Goal: Transaction & Acquisition: Purchase product/service

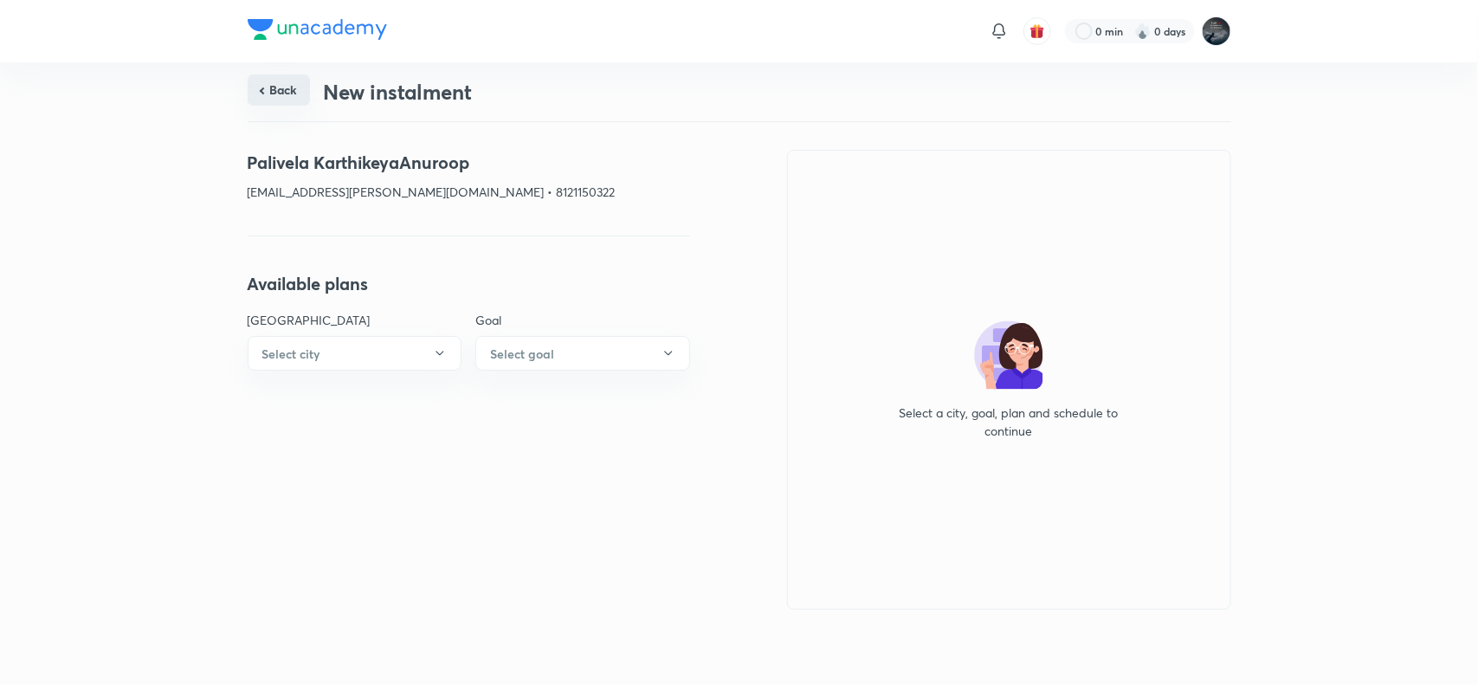
click at [265, 87] on button "Back" at bounding box center [279, 89] width 62 height 31
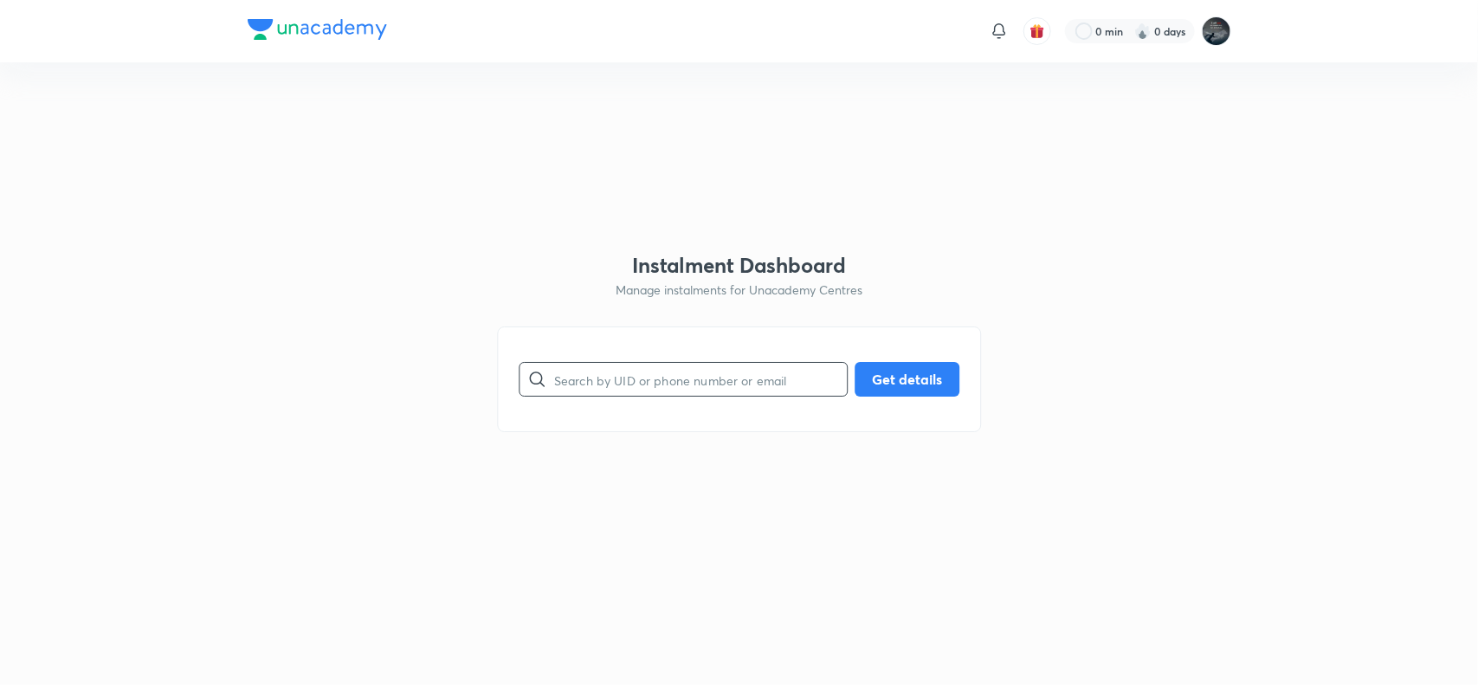
click at [603, 368] on input "text" at bounding box center [700, 379] width 293 height 44
paste input "9948941618"
type input "9948941618"
click at [911, 370] on button "Get details" at bounding box center [906, 377] width 105 height 35
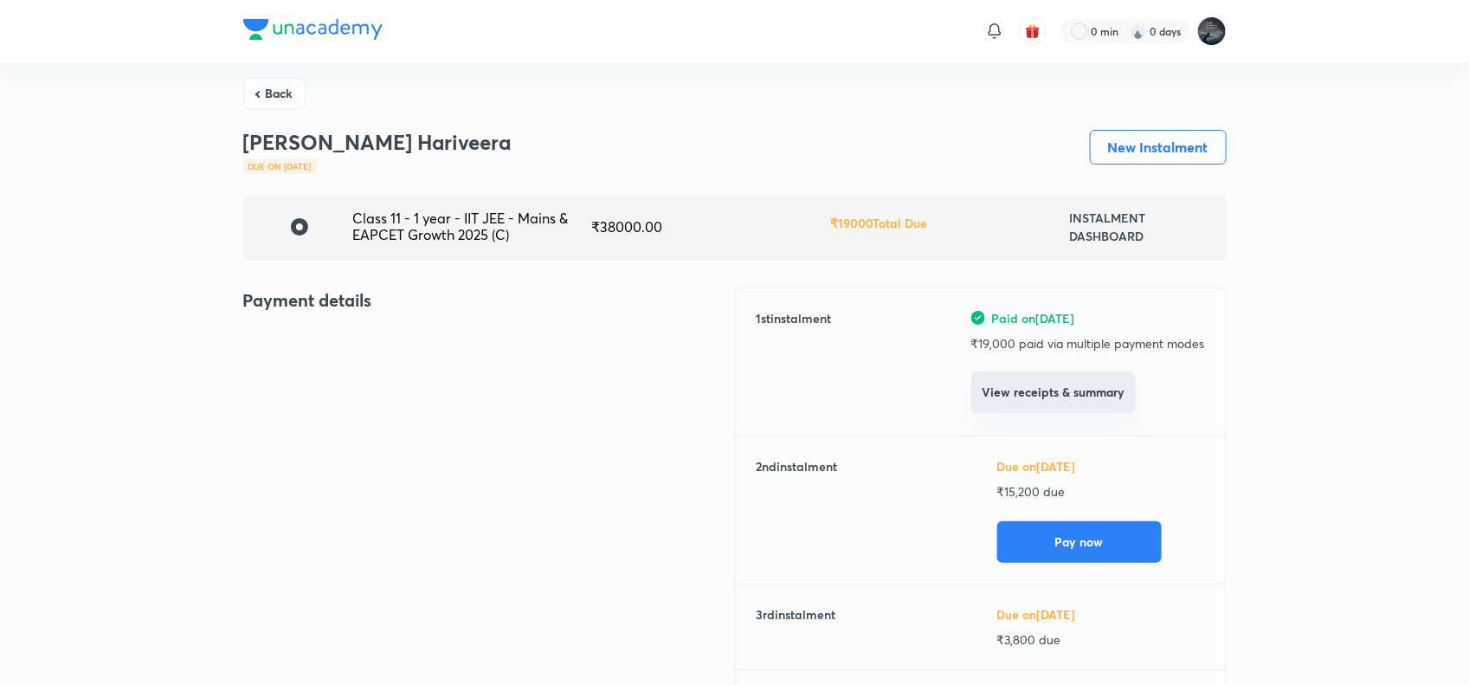
scroll to position [4, 0]
click at [995, 340] on p "₹ 19,000 paid via multiple payment modes" at bounding box center [1088, 344] width 234 height 18
copy p "19,000"
click at [282, 85] on button "Back" at bounding box center [274, 92] width 62 height 31
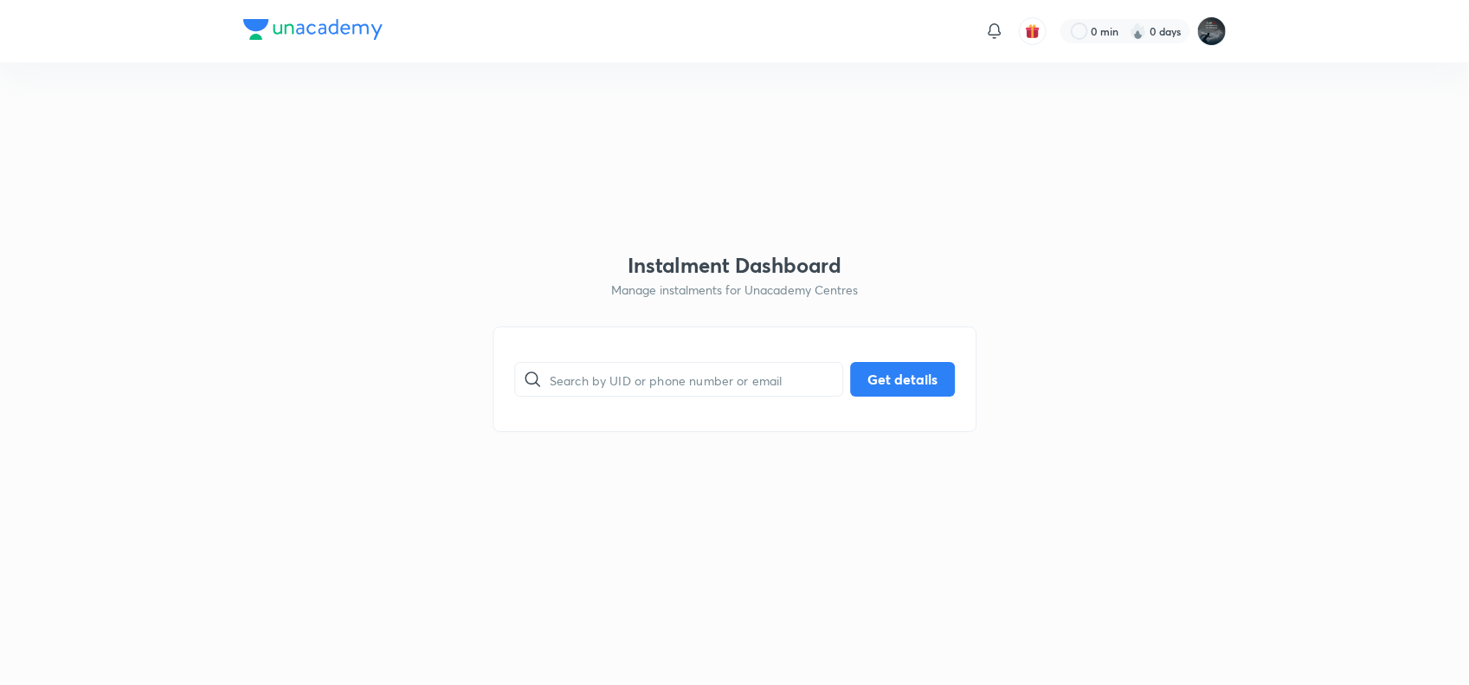
scroll to position [0, 0]
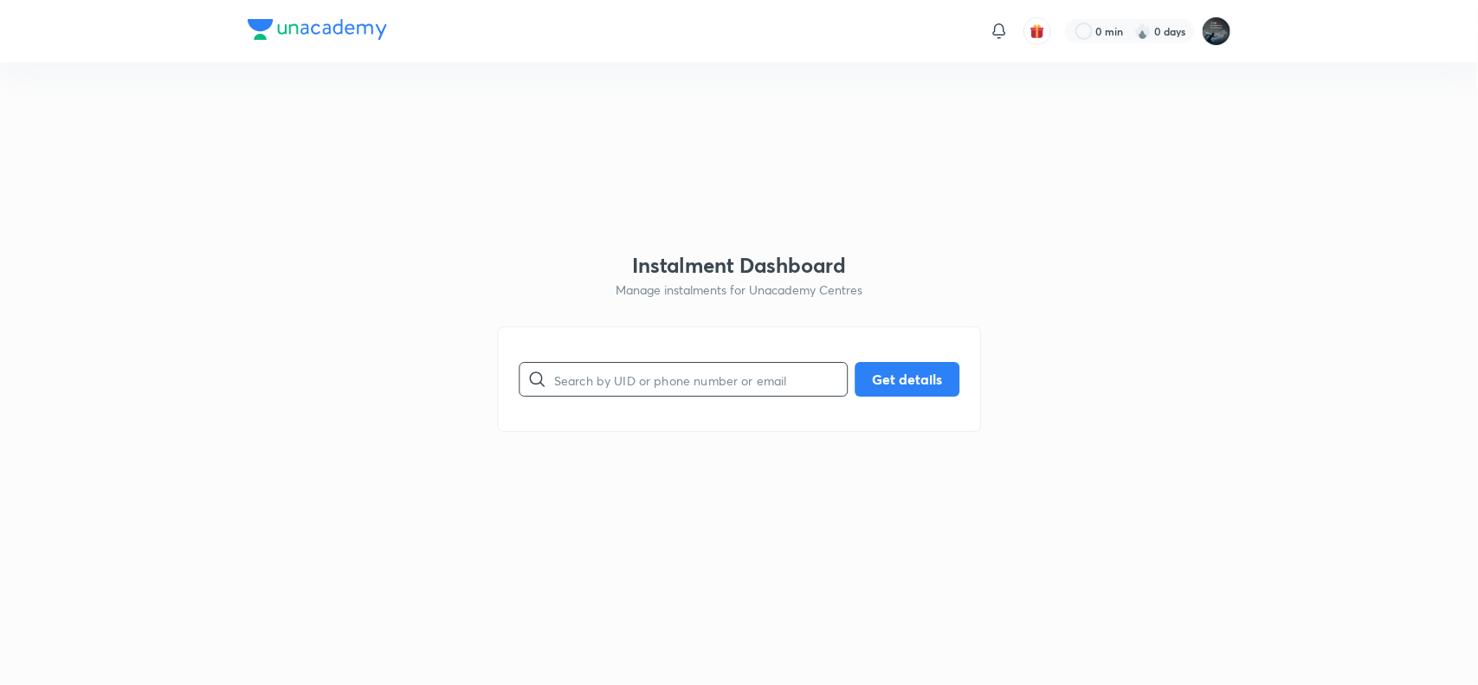
click at [660, 377] on input "text" at bounding box center [700, 379] width 293 height 44
paste input "[PHONE_NUMBER]"
click at [577, 383] on input "[PHONE_NUMBER]" at bounding box center [700, 379] width 293 height 44
type input "9959483262"
click at [945, 369] on button "Get details" at bounding box center [906, 377] width 105 height 35
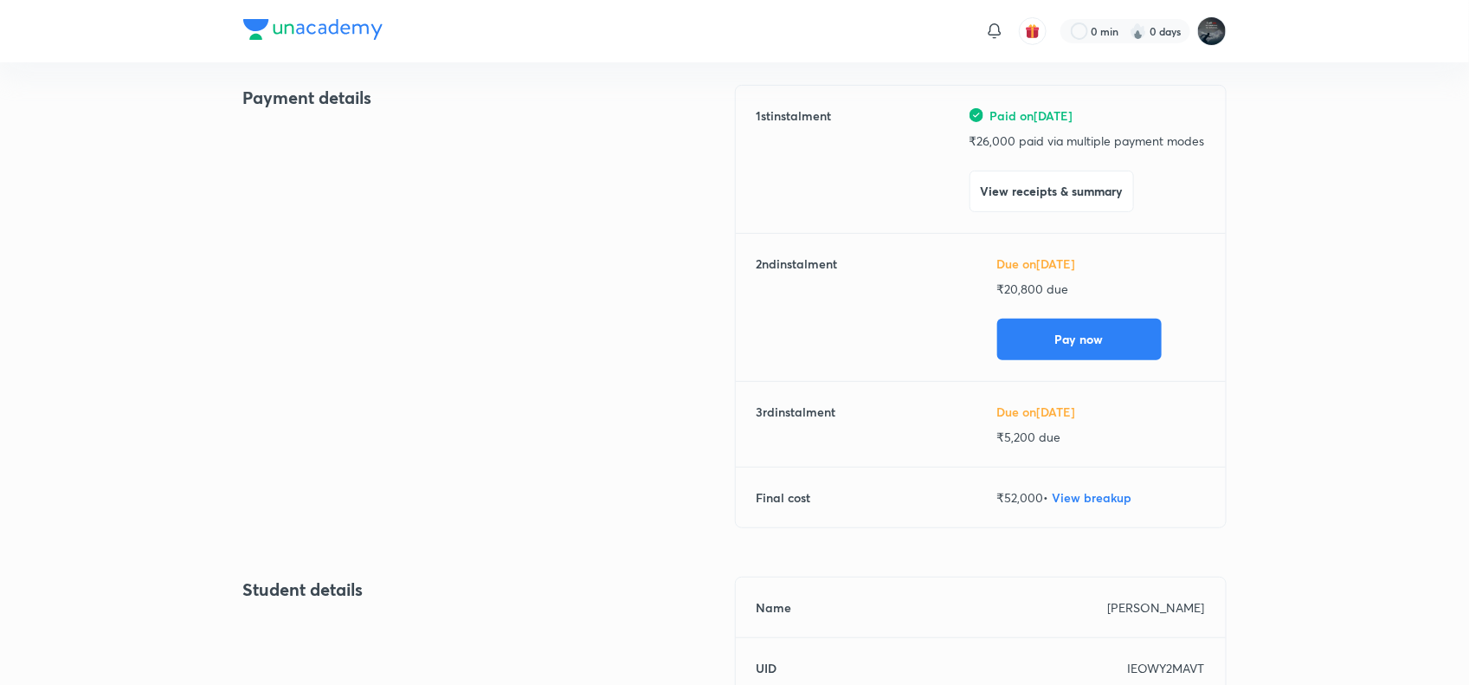
scroll to position [214, 0]
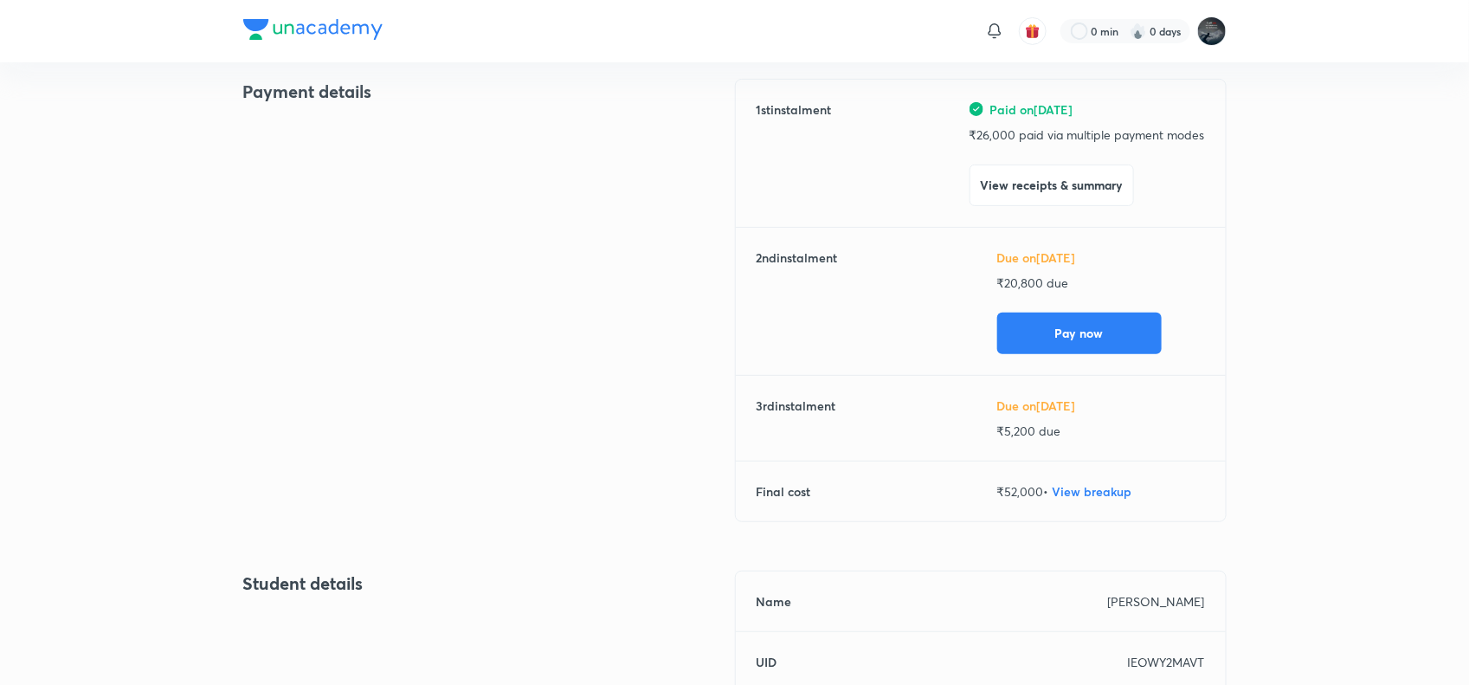
click at [997, 123] on div "Paid on [DATE] ₹ 26,000 paid via multiple payment modes View receipts & summary" at bounding box center [1086, 153] width 235 height 106
copy p "26,000"
click at [1092, 180] on button "View receipts & summary" at bounding box center [1051, 184] width 164 height 42
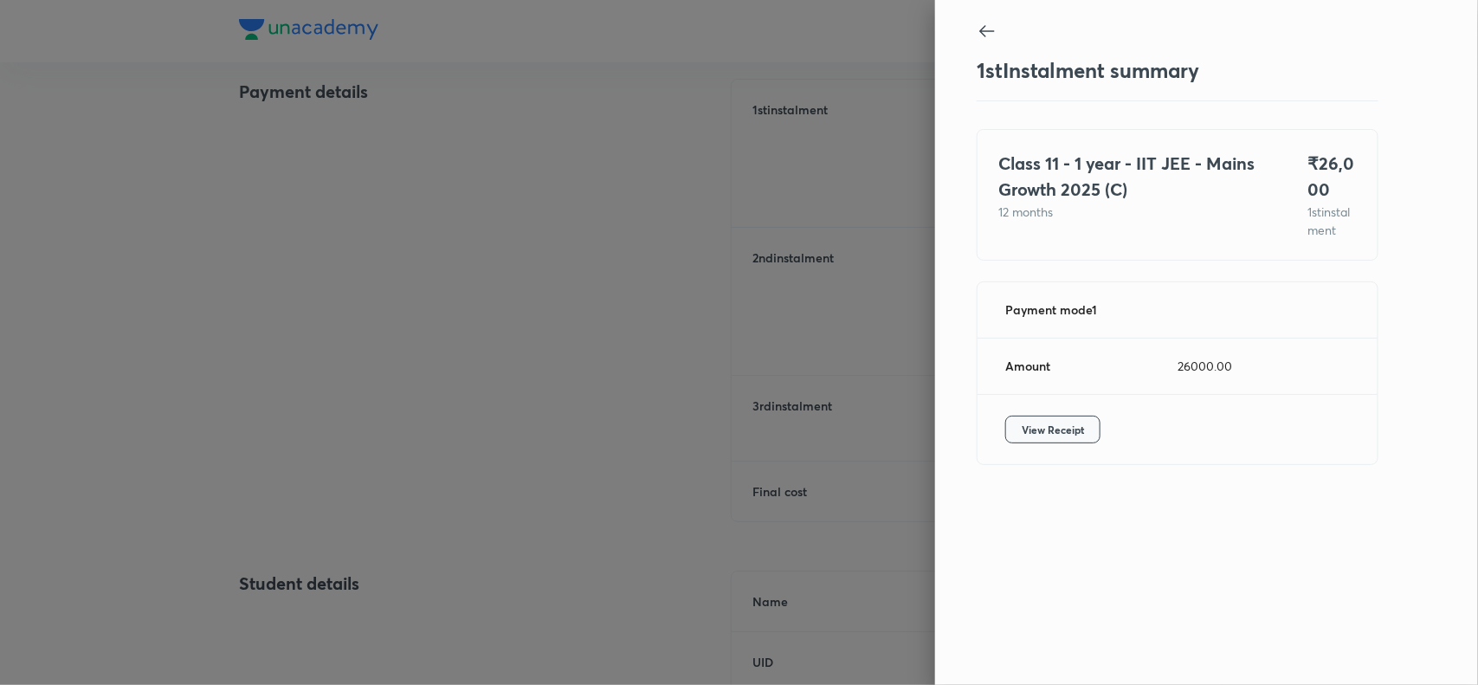
click at [1067, 438] on span "View Receipt" at bounding box center [1052, 429] width 62 height 17
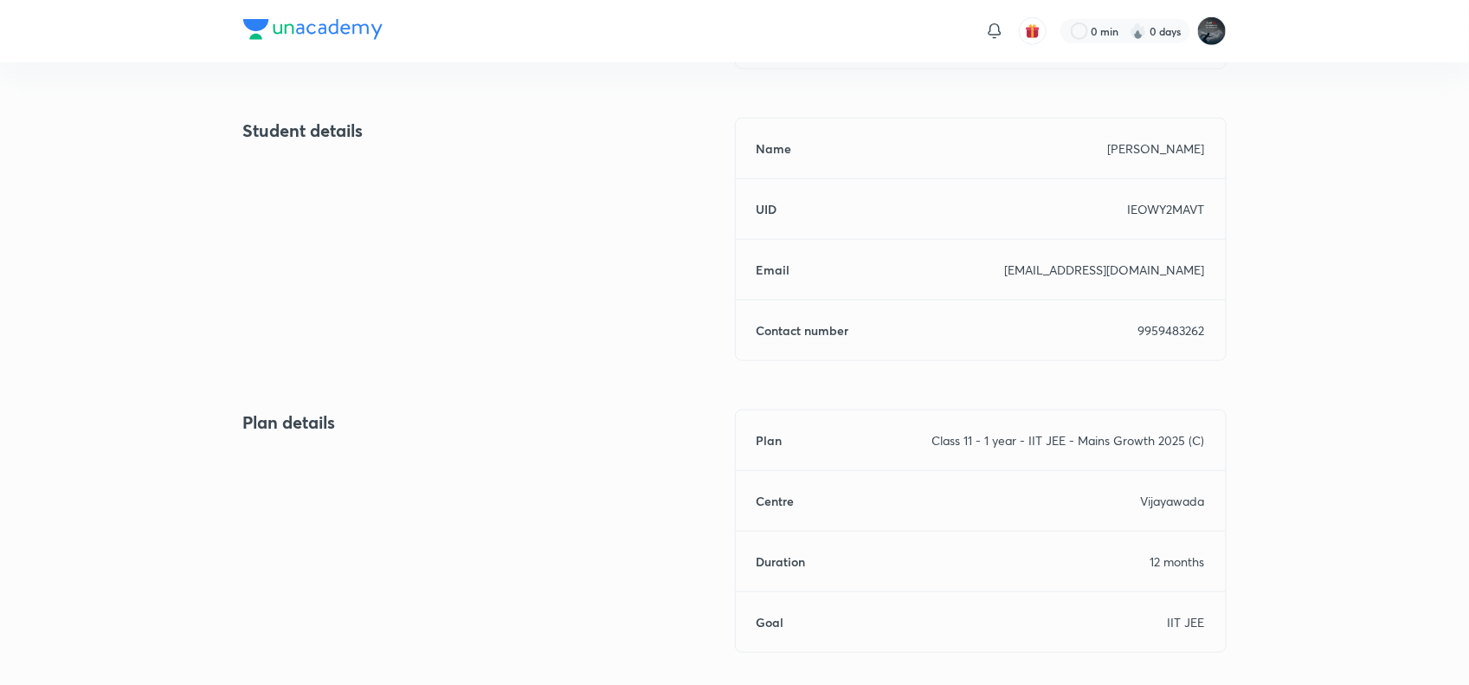
scroll to position [690, 0]
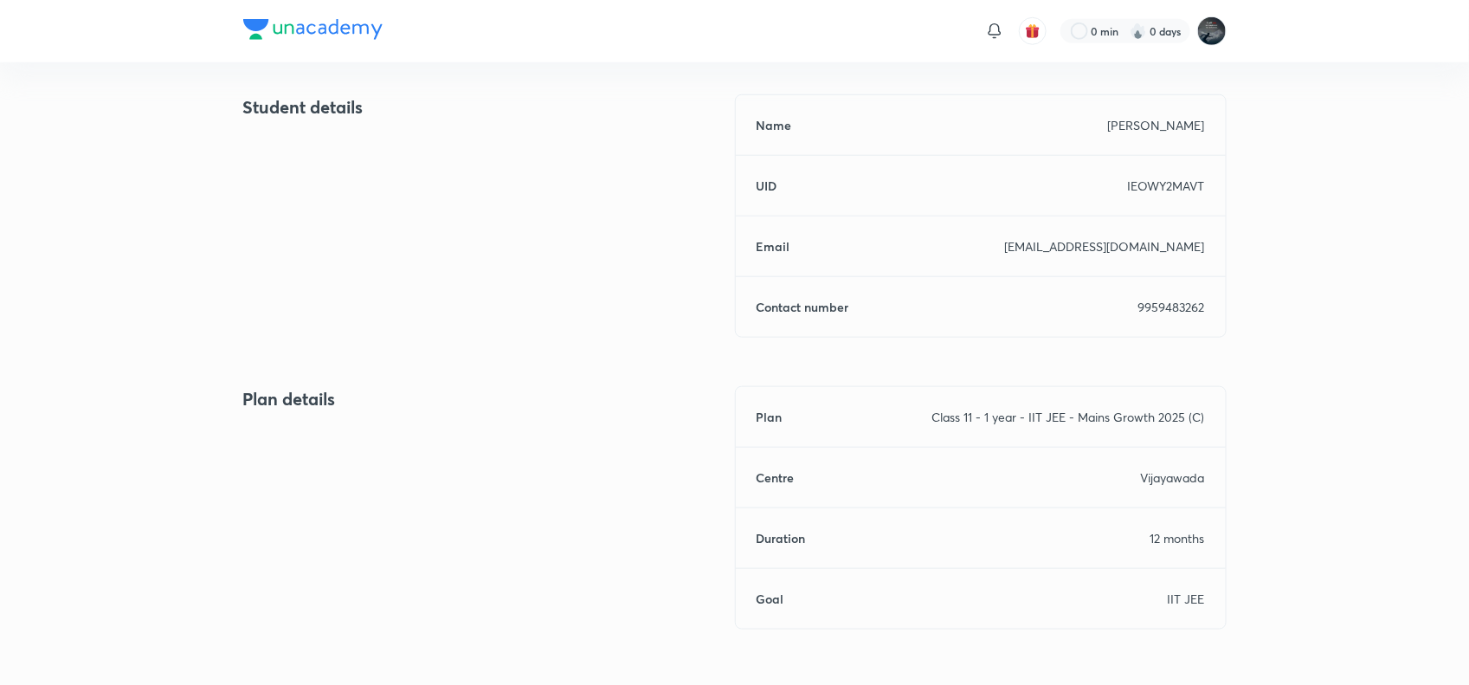
click at [1158, 299] on p "9959483262" at bounding box center [1171, 307] width 67 height 18
copy p "9959483262"
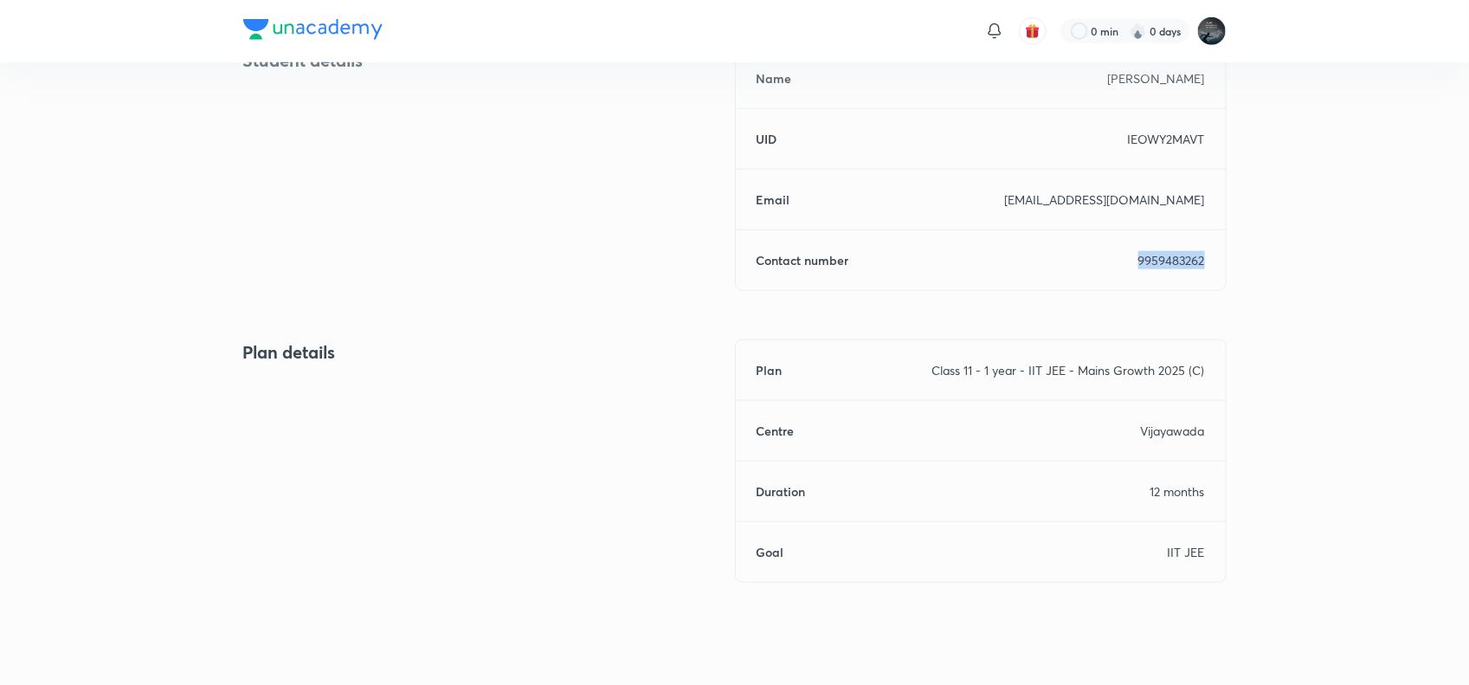
scroll to position [759, 0]
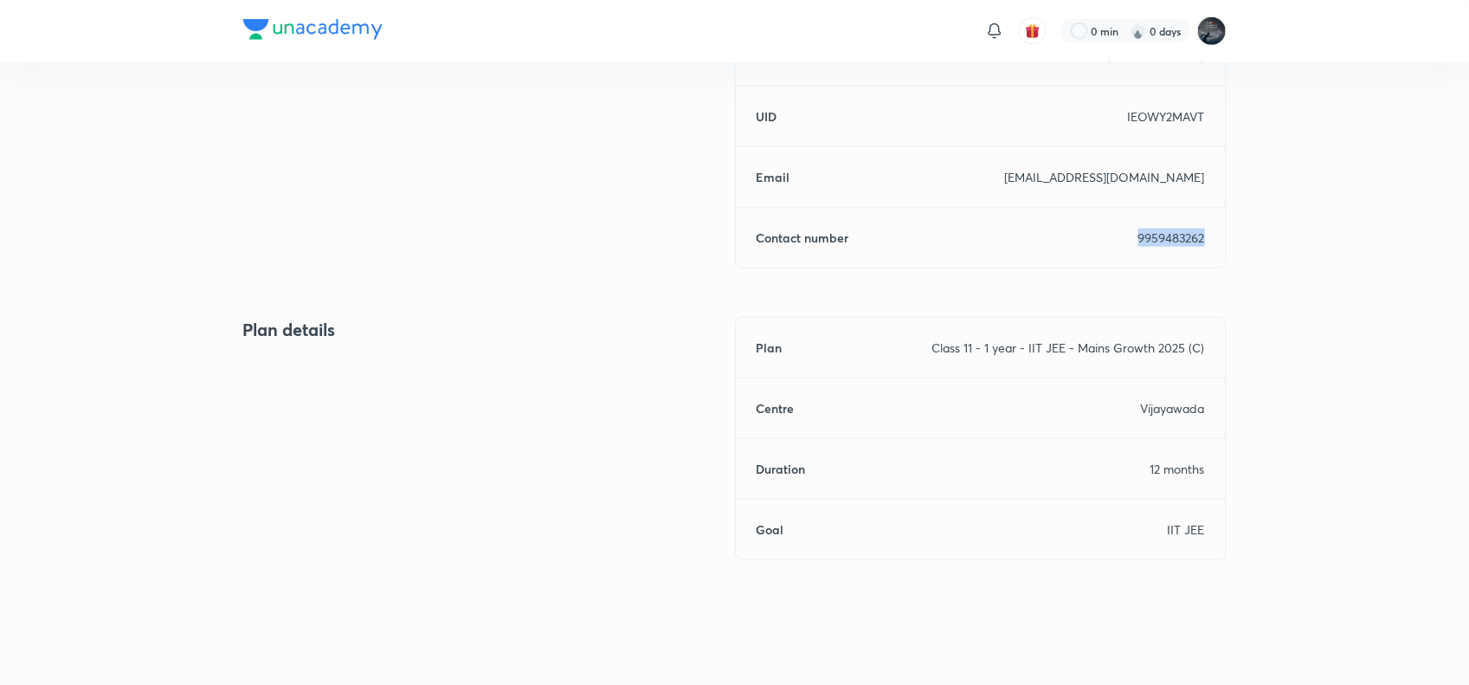
click at [1173, 239] on p "9959483262" at bounding box center [1171, 238] width 67 height 18
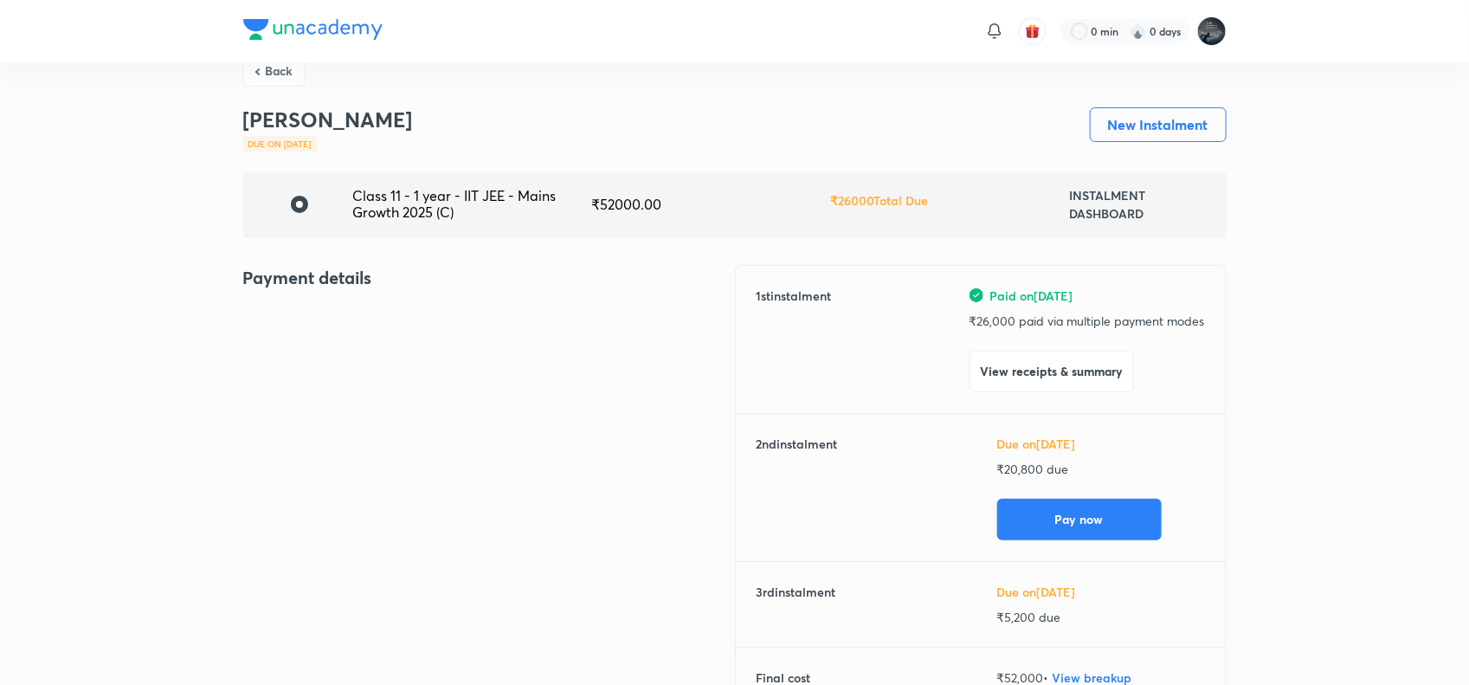
scroll to position [0, 0]
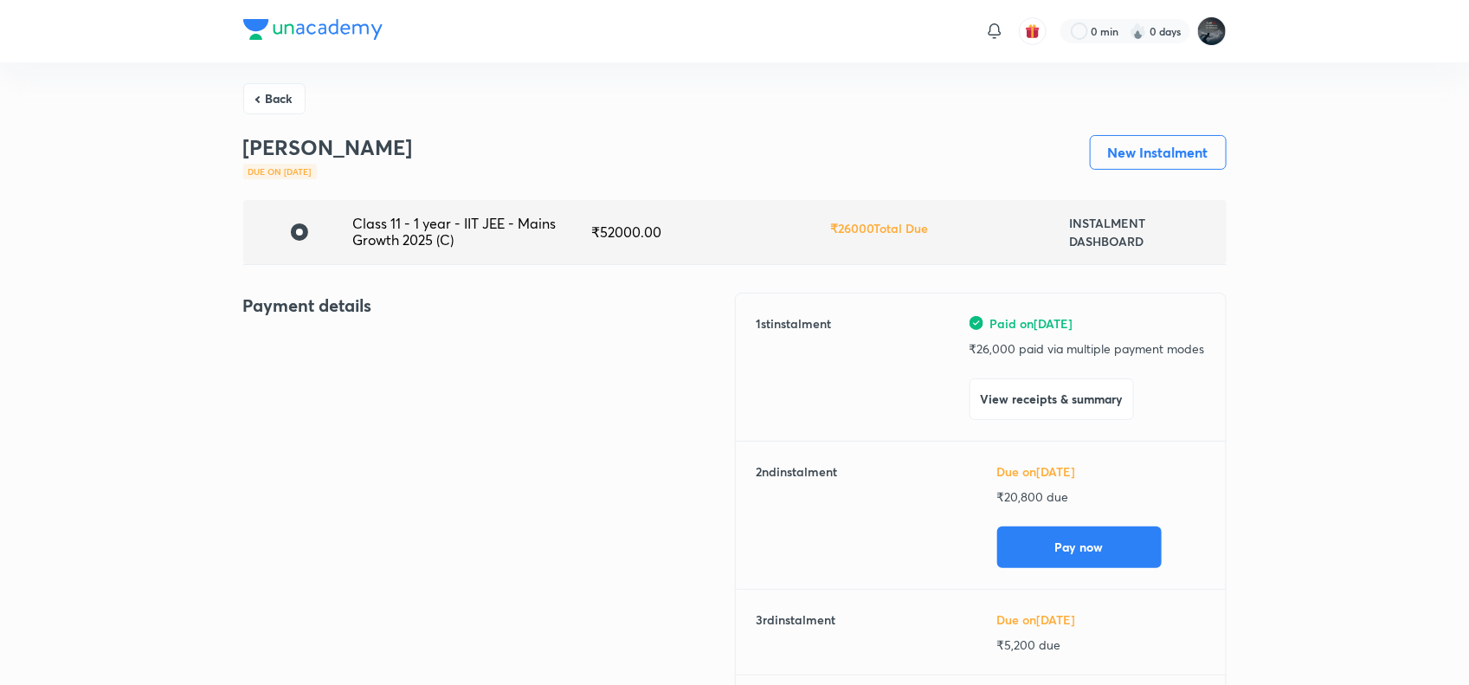
click at [989, 340] on p "₹ 26,000 paid via multiple payment modes" at bounding box center [1086, 348] width 235 height 18
copy p "26,000"
click at [287, 97] on button "Back" at bounding box center [274, 96] width 62 height 31
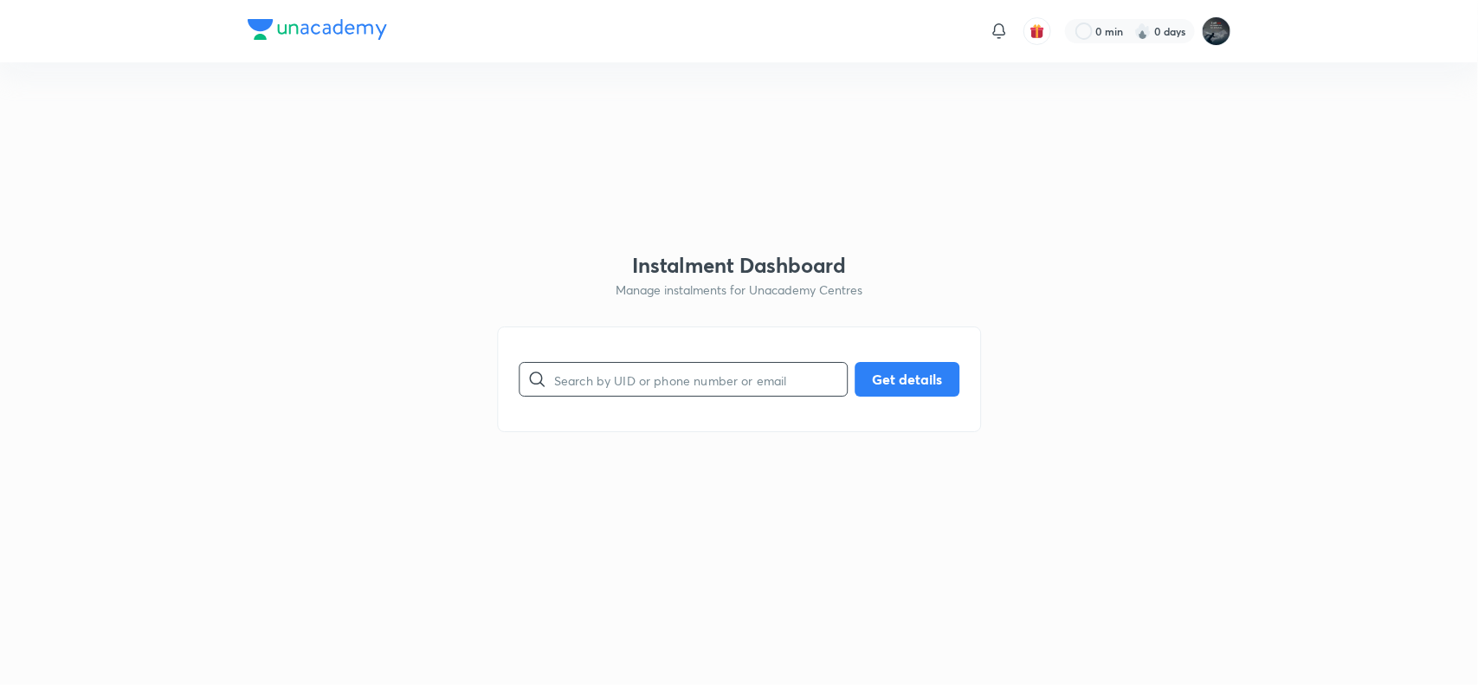
click at [719, 390] on input "text" at bounding box center [700, 379] width 293 height 44
click at [881, 377] on button "Get details" at bounding box center [906, 377] width 105 height 35
click at [613, 381] on input "9866026952" at bounding box center [700, 379] width 293 height 44
paste input "[PHONE_NUMBER]"
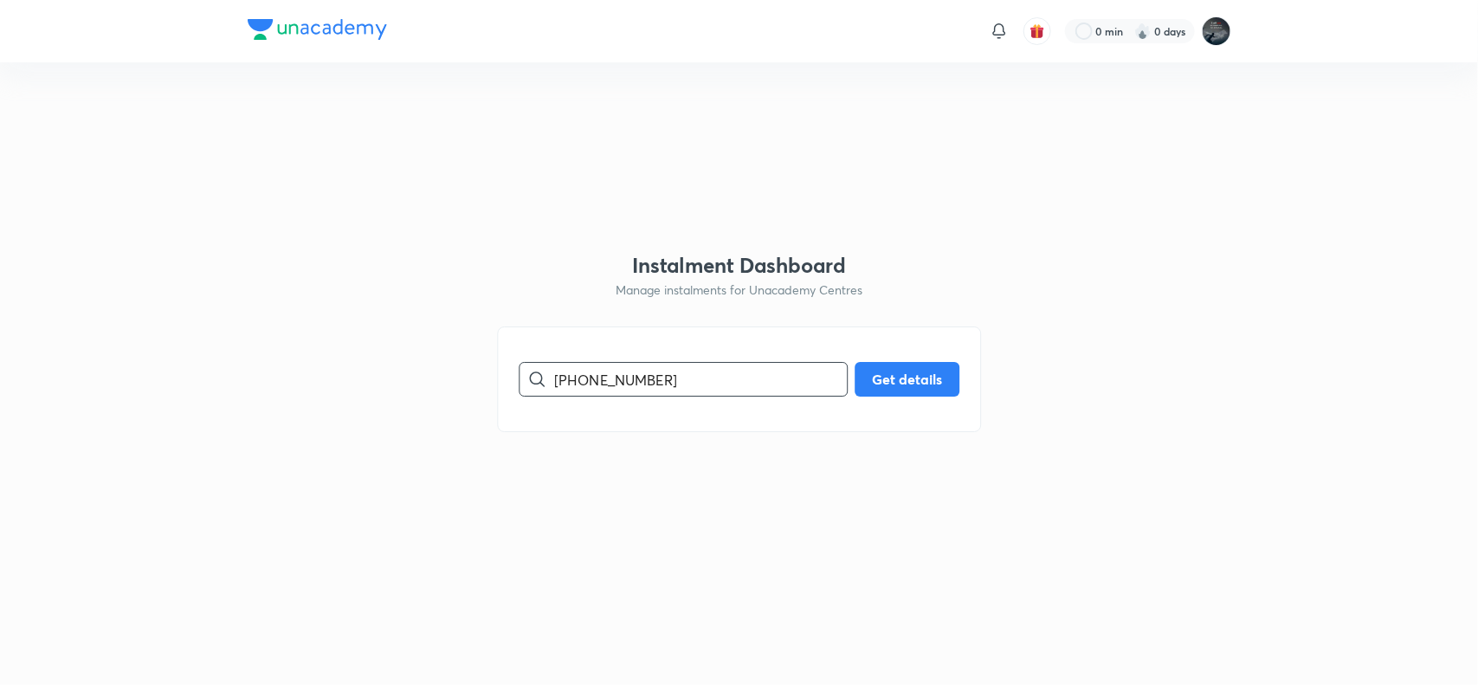
click at [574, 383] on input "[PHONE_NUMBER]" at bounding box center [700, 379] width 293 height 44
type input "9866031515"
click at [900, 373] on button "Get details" at bounding box center [906, 377] width 105 height 35
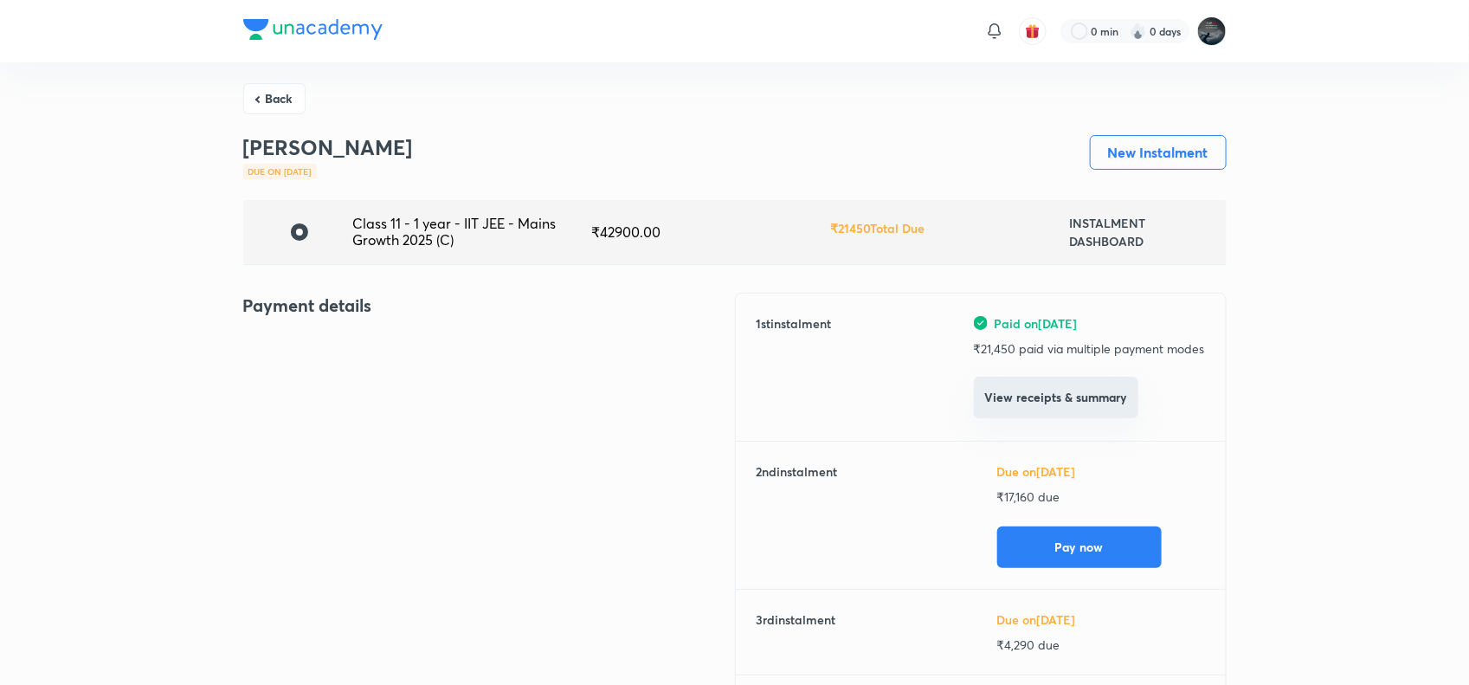
click at [1018, 387] on button "View receipts & summary" at bounding box center [1056, 398] width 164 height 42
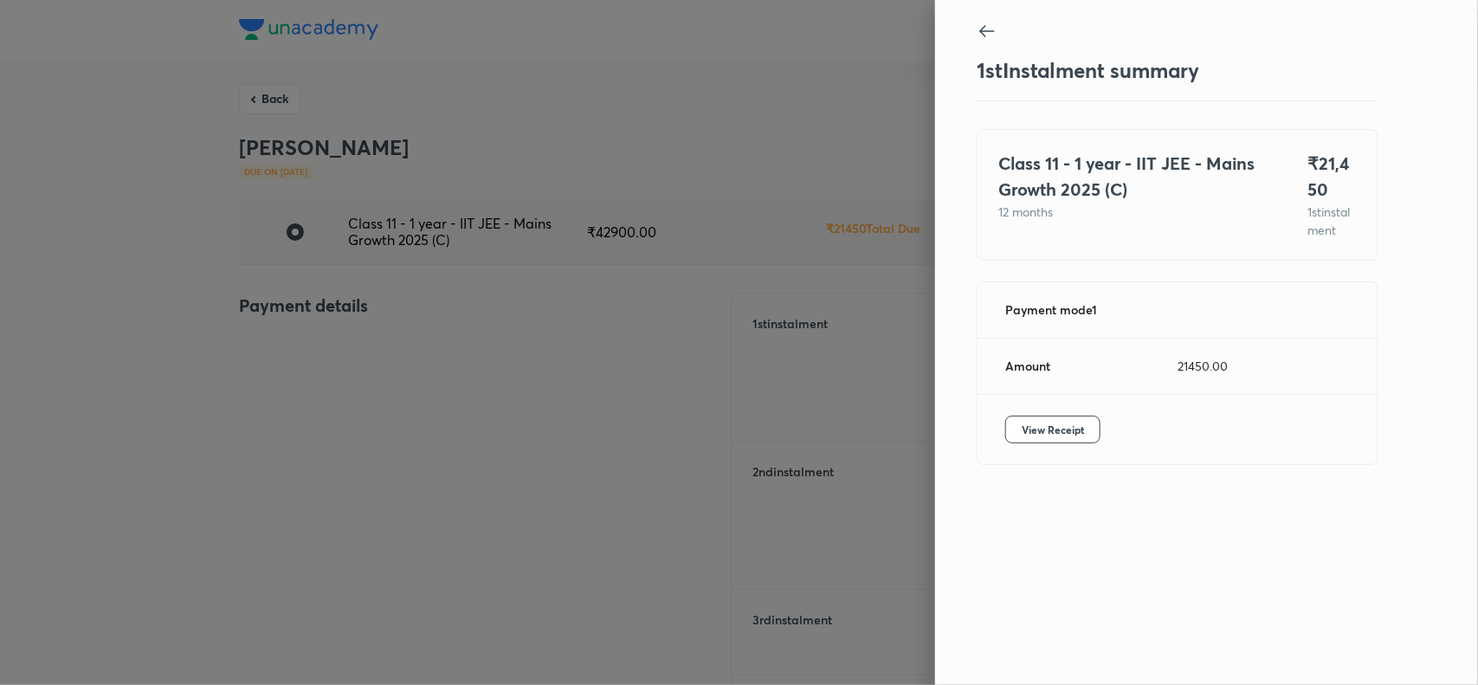
click at [1018, 387] on div "1 st Instalment summary Class 11 - 1 year - IIT JEE - Mains Growth 2025 (C) 12 …" at bounding box center [739, 342] width 1478 height 685
click at [1062, 443] on button "View Receipt" at bounding box center [1052, 429] width 95 height 28
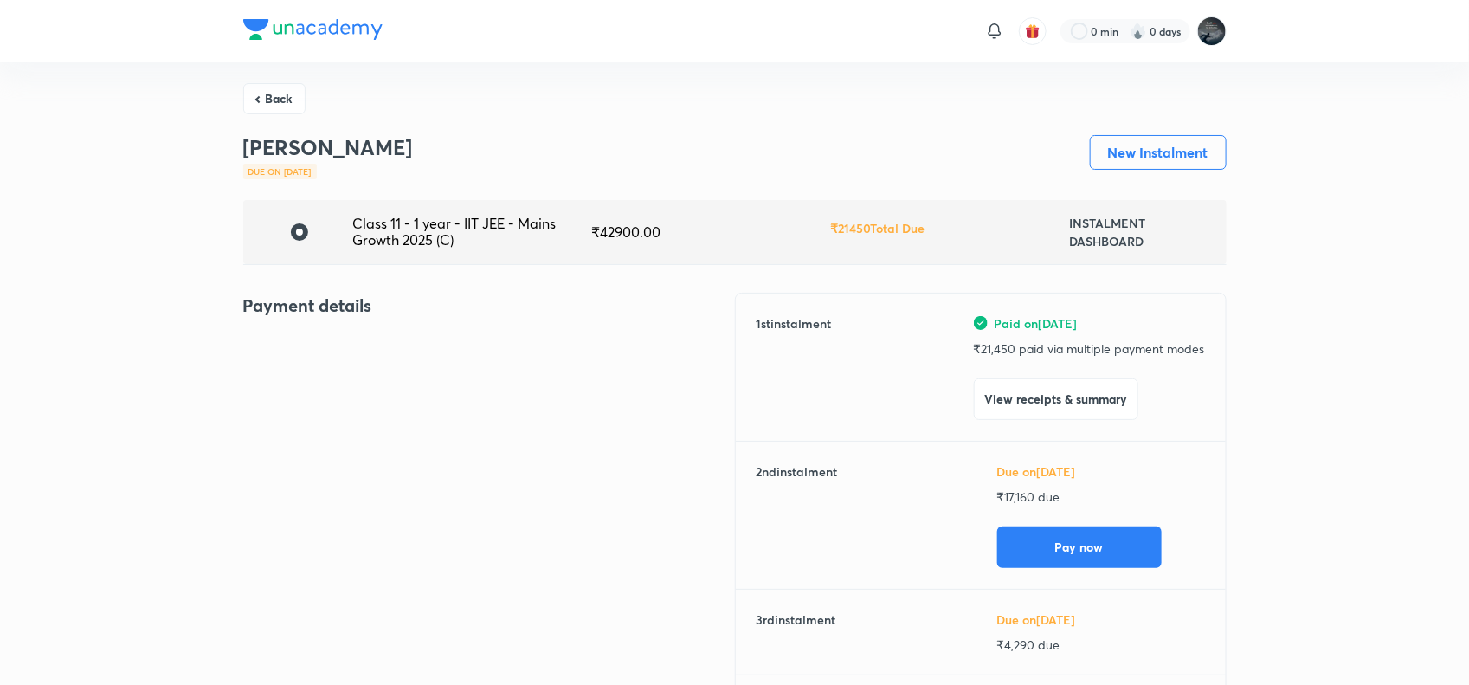
click at [996, 347] on p "₹ 21,450 paid via multiple payment modes" at bounding box center [1089, 348] width 231 height 18
copy p "21,450"
click at [275, 89] on button "Back" at bounding box center [274, 96] width 62 height 31
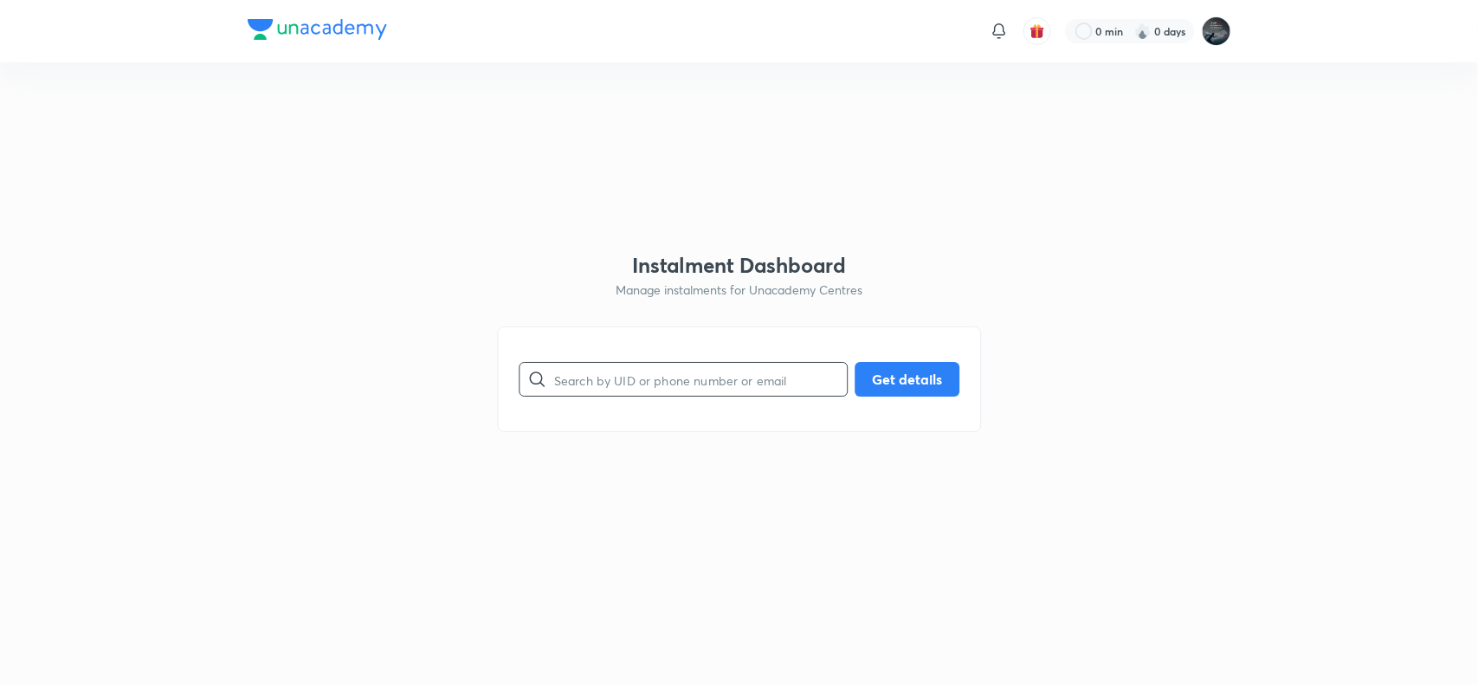
click at [625, 396] on input "text" at bounding box center [700, 379] width 293 height 44
paste input "9398654085"
type input "9398654085"
click at [931, 372] on button "Get details" at bounding box center [906, 377] width 105 height 35
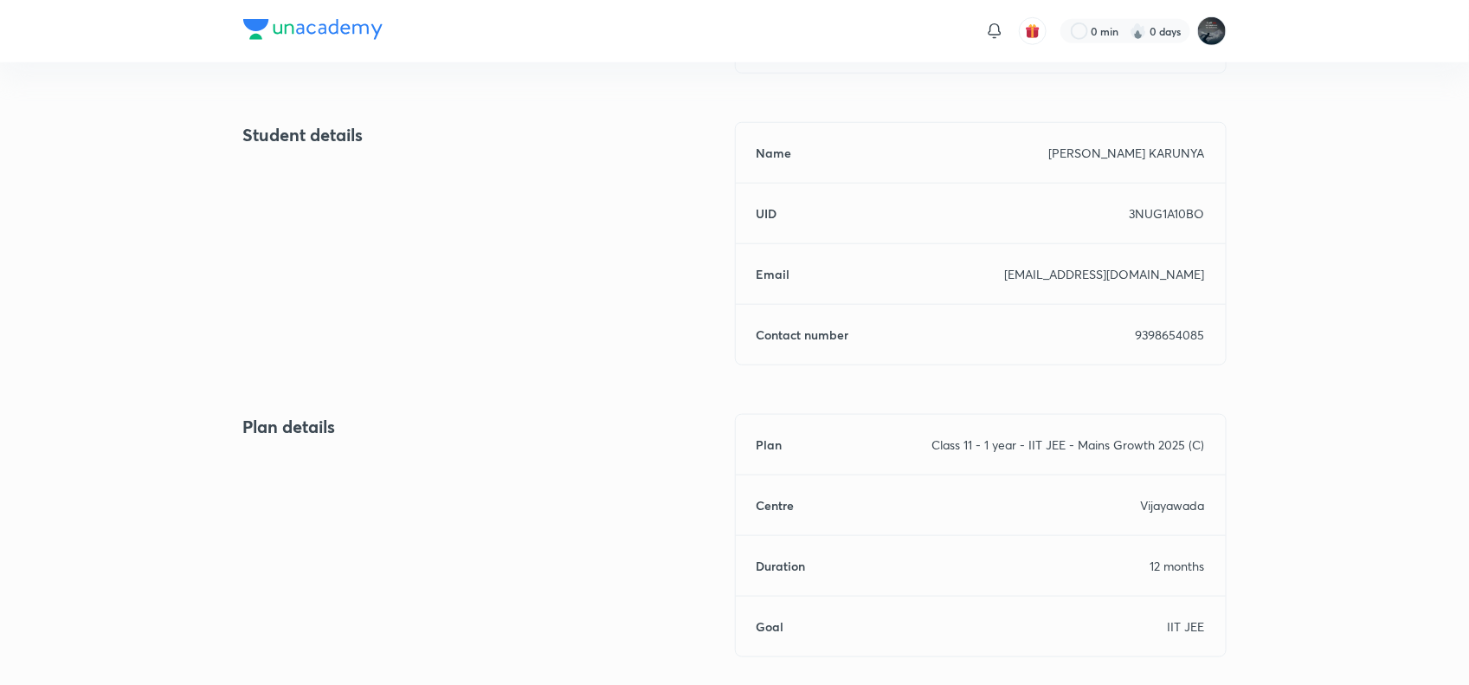
scroll to position [663, 0]
click at [1191, 334] on p "9398654085" at bounding box center [1170, 334] width 69 height 18
copy p "9398654085"
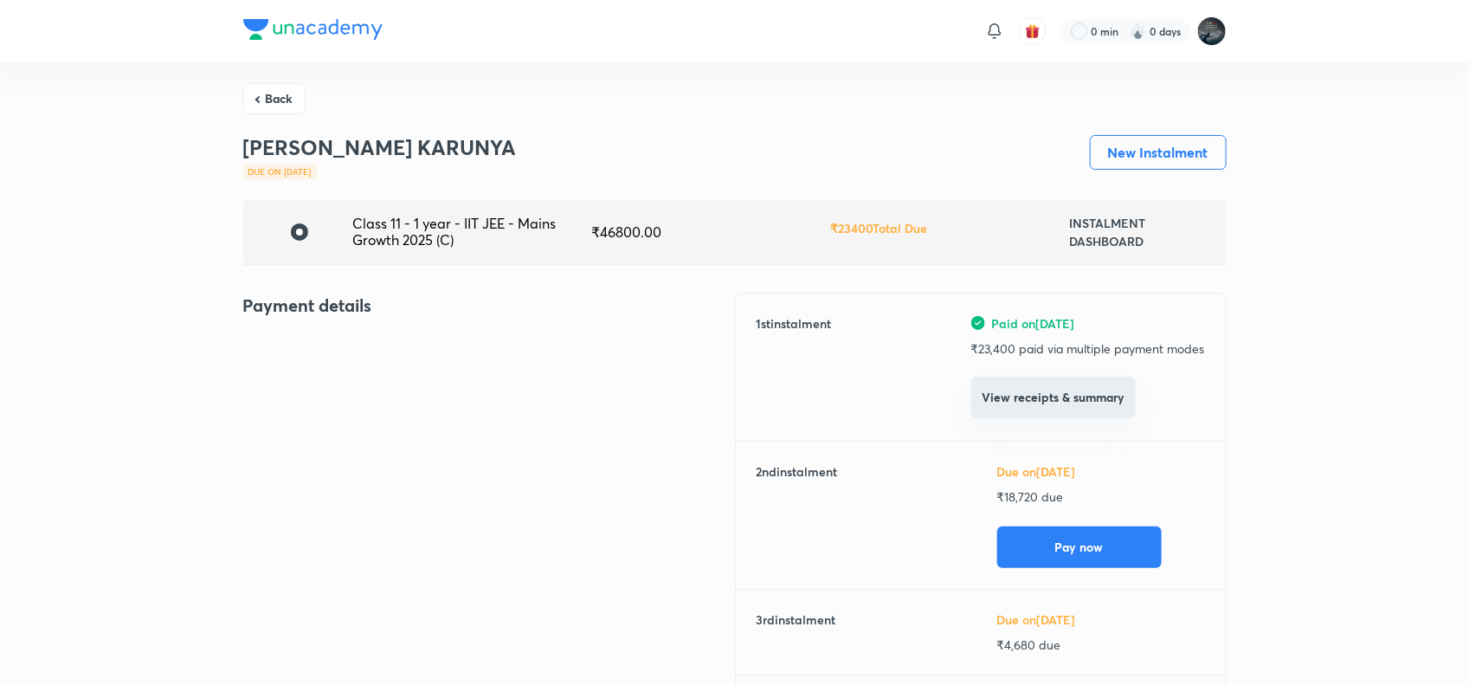
click at [1030, 396] on button "View receipts & summary" at bounding box center [1053, 398] width 164 height 42
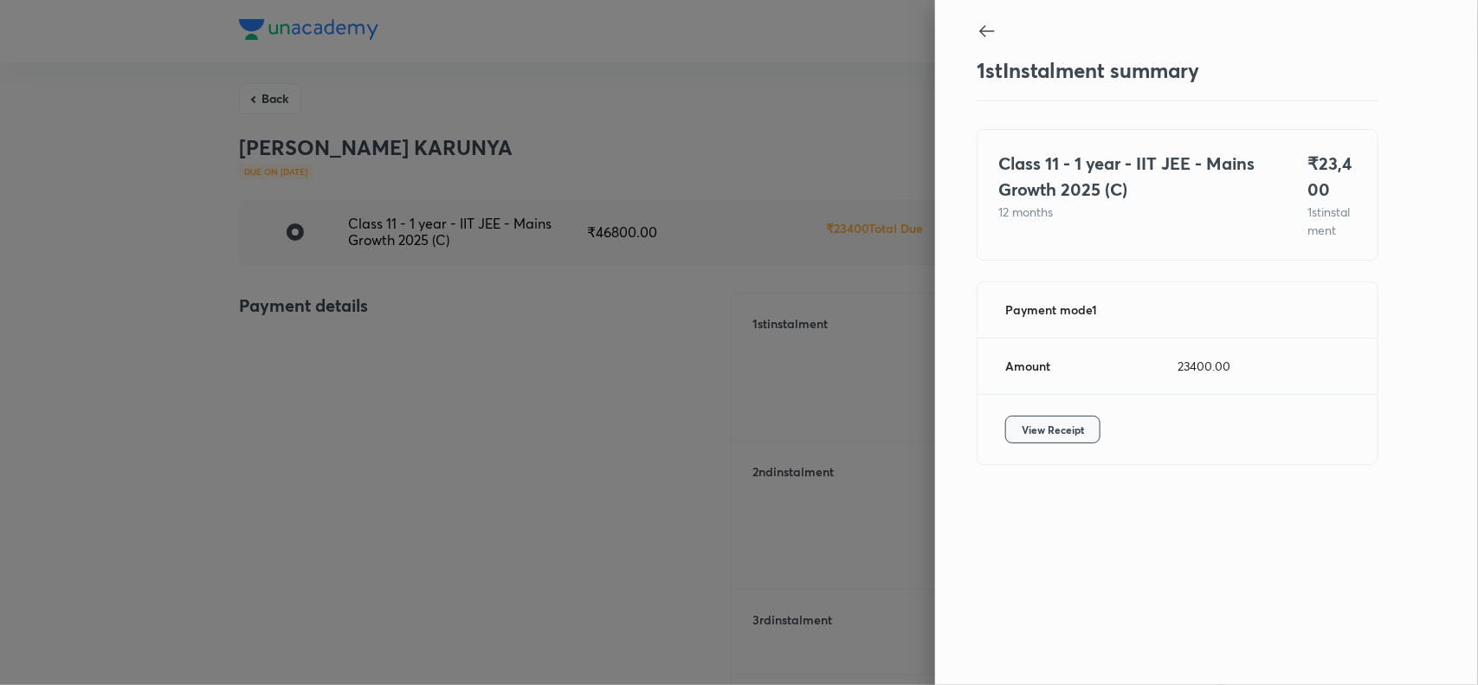
click at [1075, 435] on button "View Receipt" at bounding box center [1052, 429] width 95 height 28
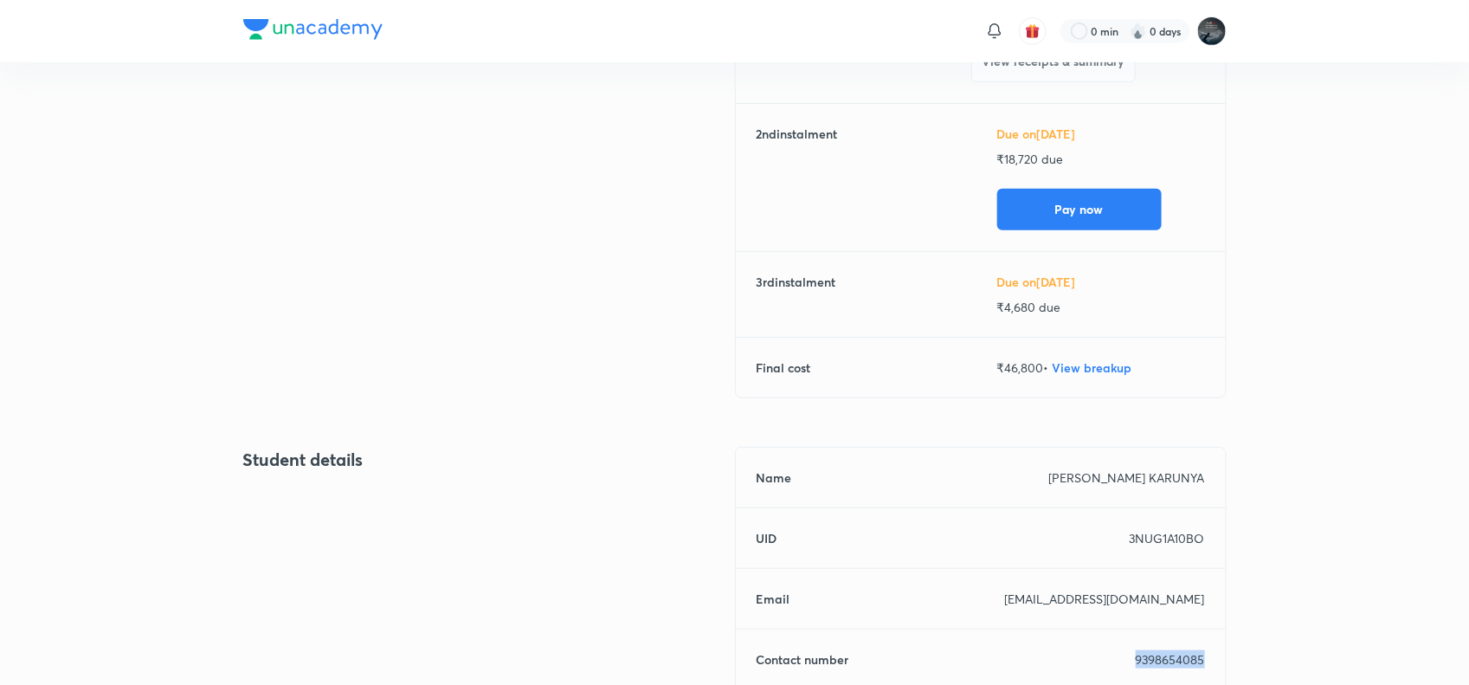
scroll to position [351, 0]
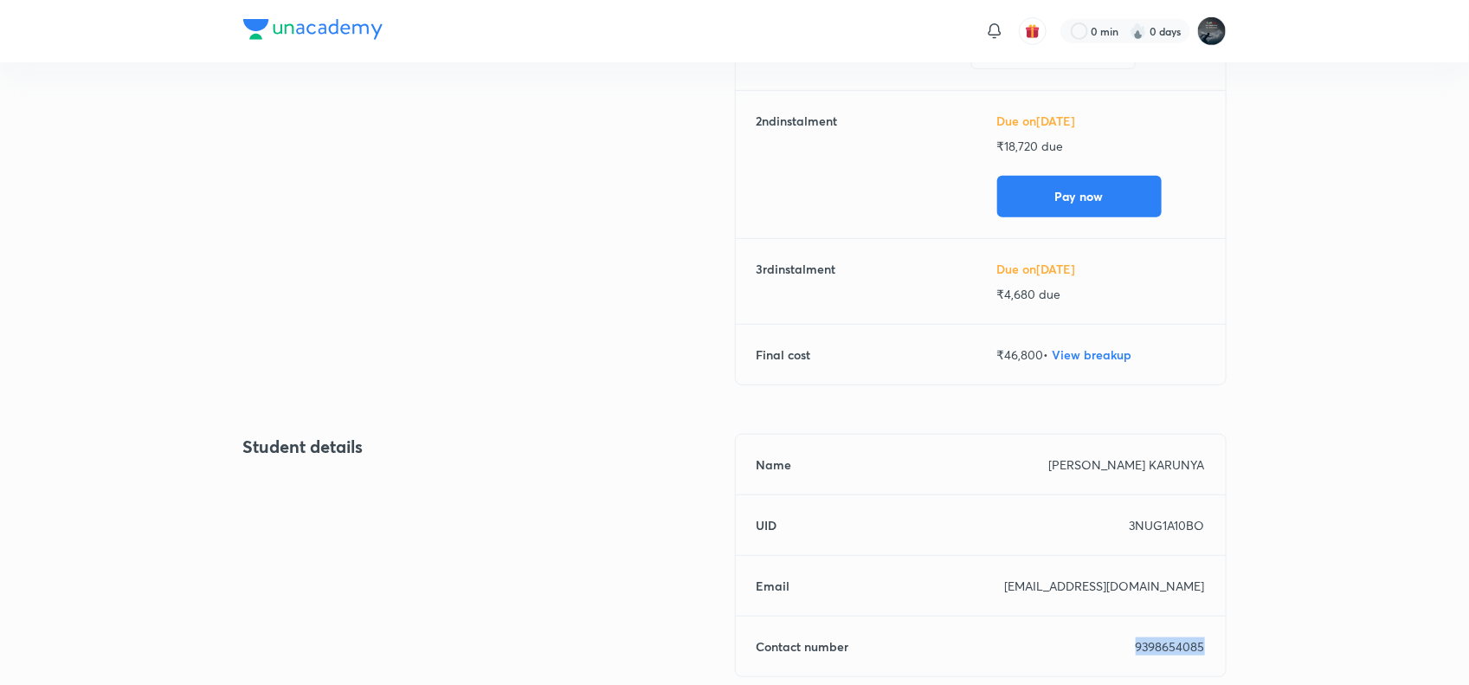
click at [1164, 645] on p "9398654085" at bounding box center [1170, 646] width 69 height 18
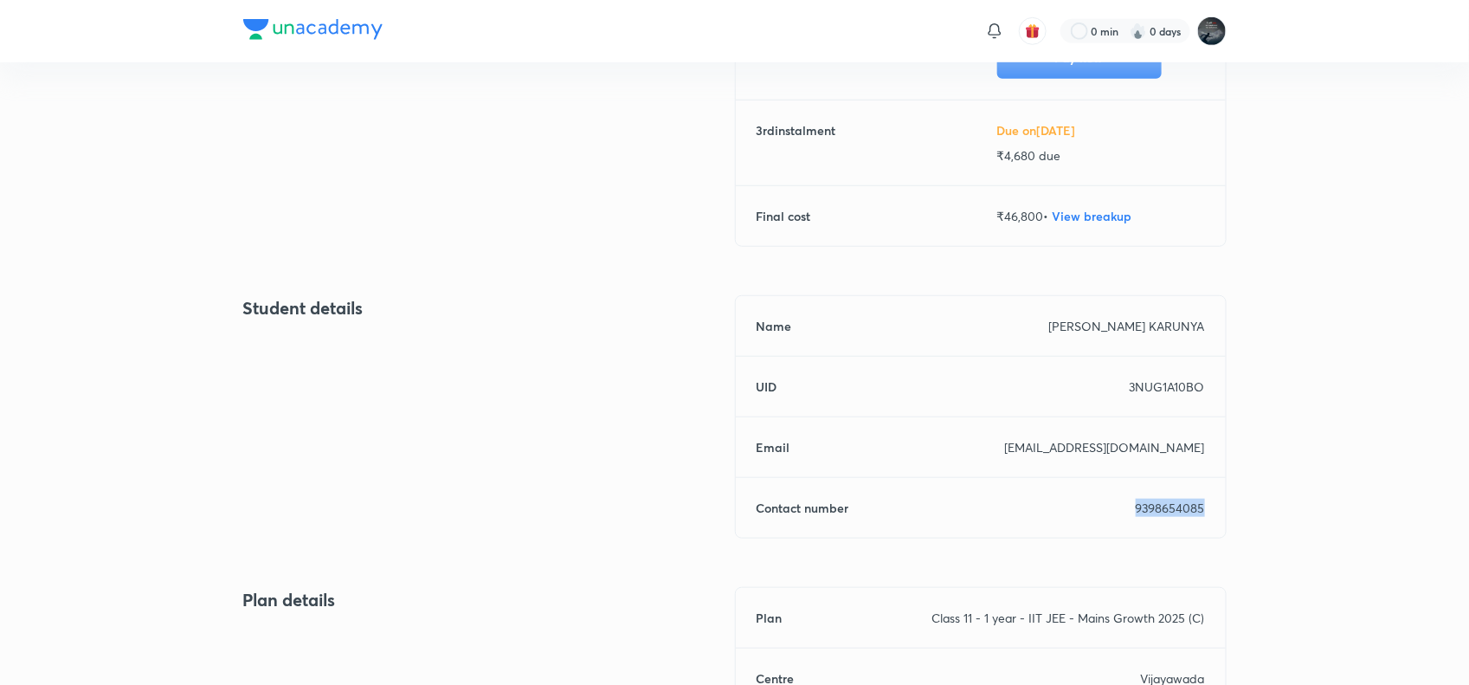
scroll to position [759, 0]
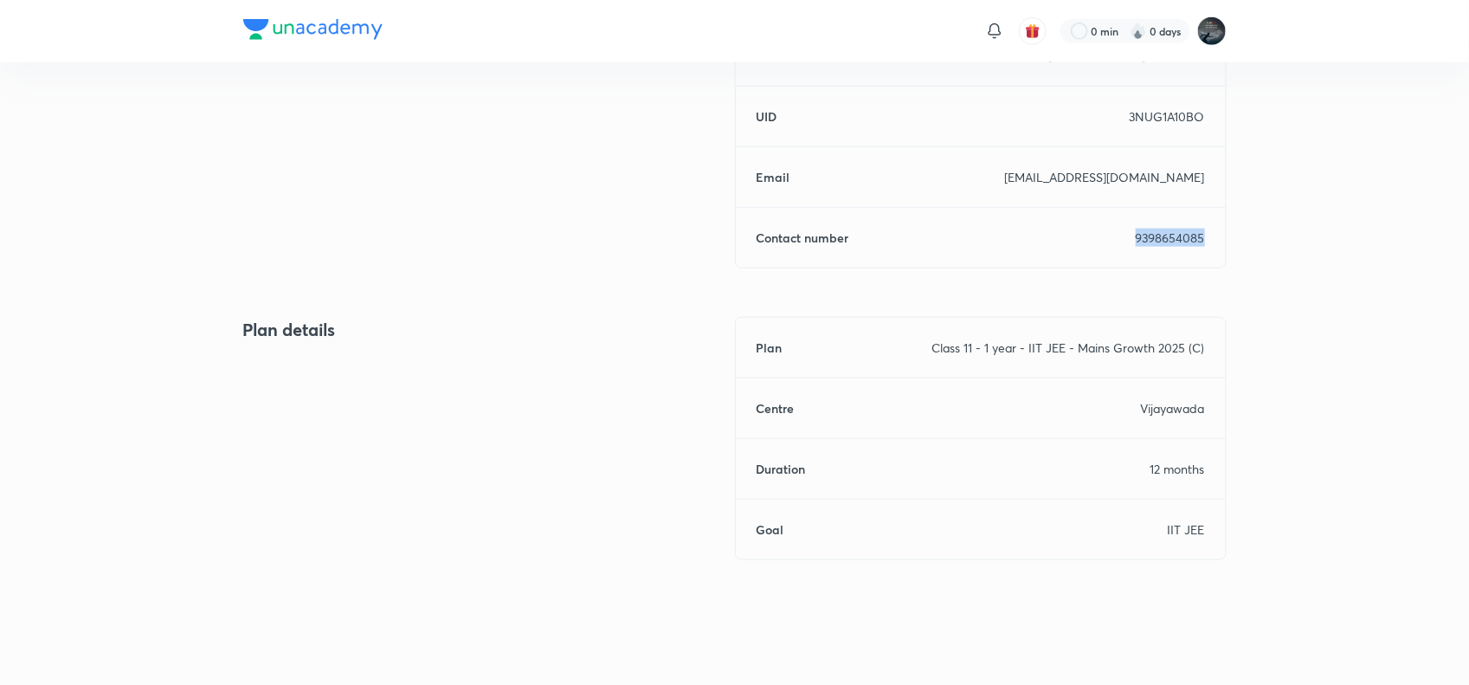
click at [1153, 235] on p "9398654085" at bounding box center [1170, 238] width 69 height 18
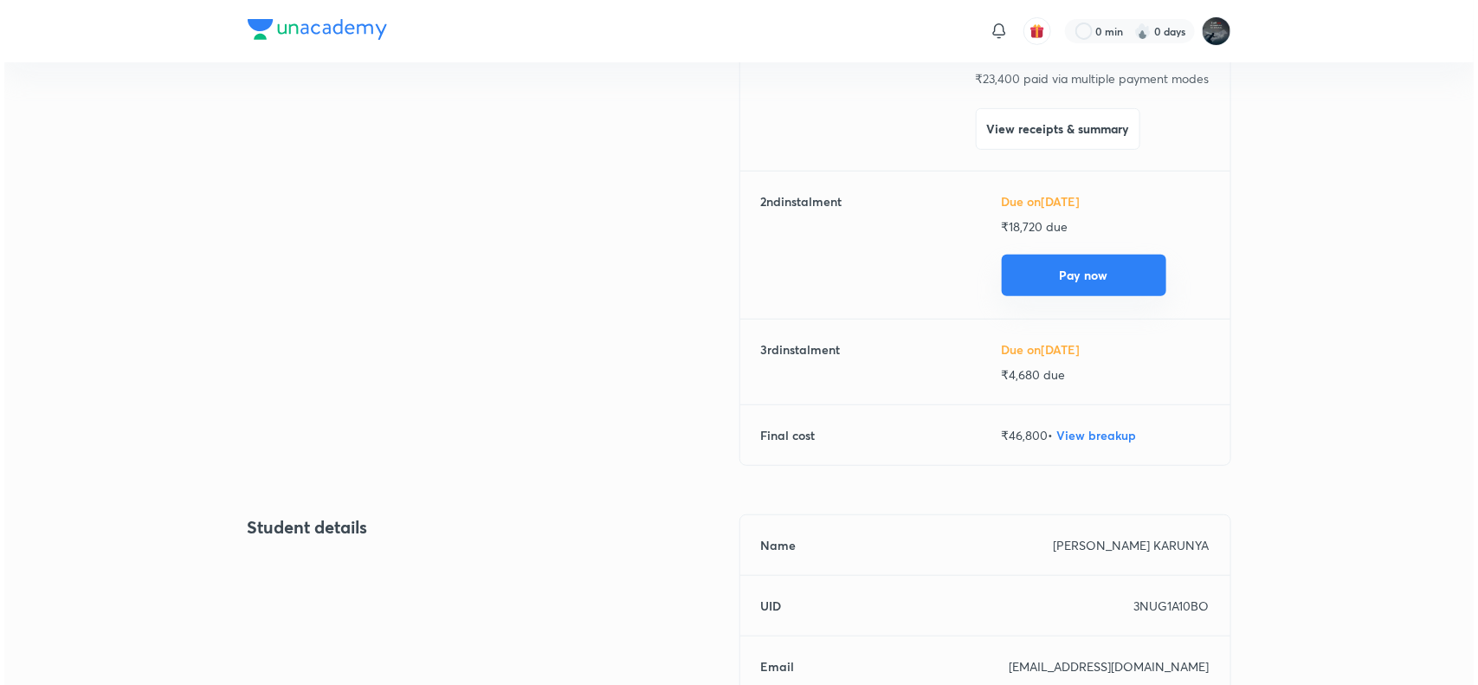
scroll to position [271, 0]
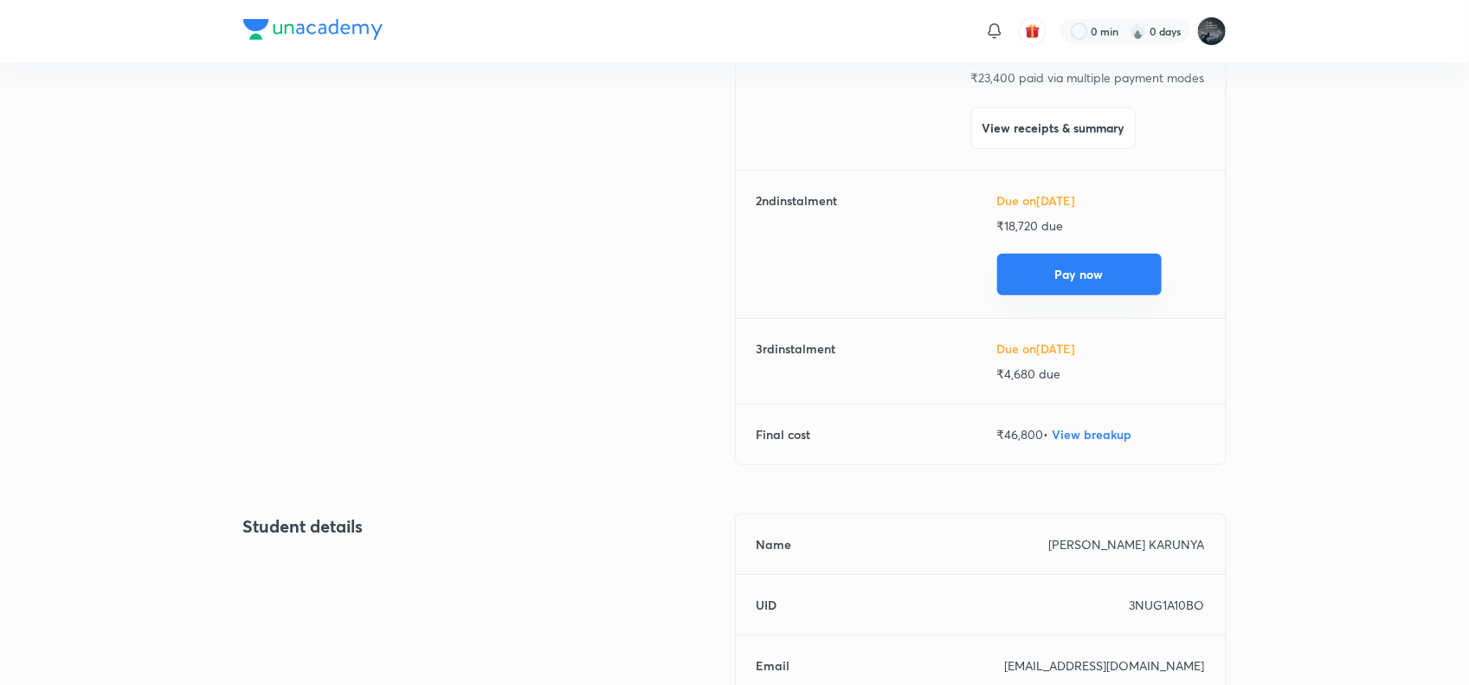
click at [1088, 275] on button "Pay now" at bounding box center [1079, 275] width 164 height 42
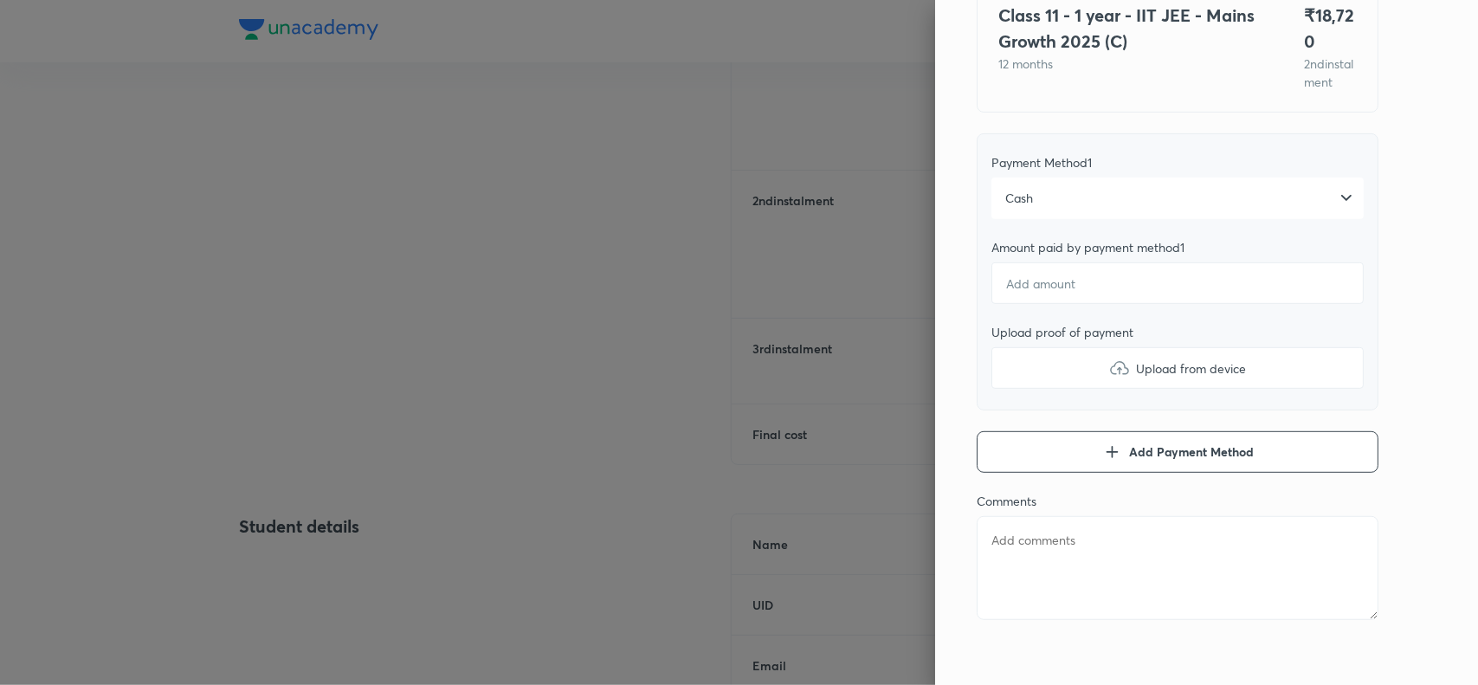
scroll to position [166, 0]
click at [1109, 214] on div "Cash" at bounding box center [1177, 193] width 372 height 42
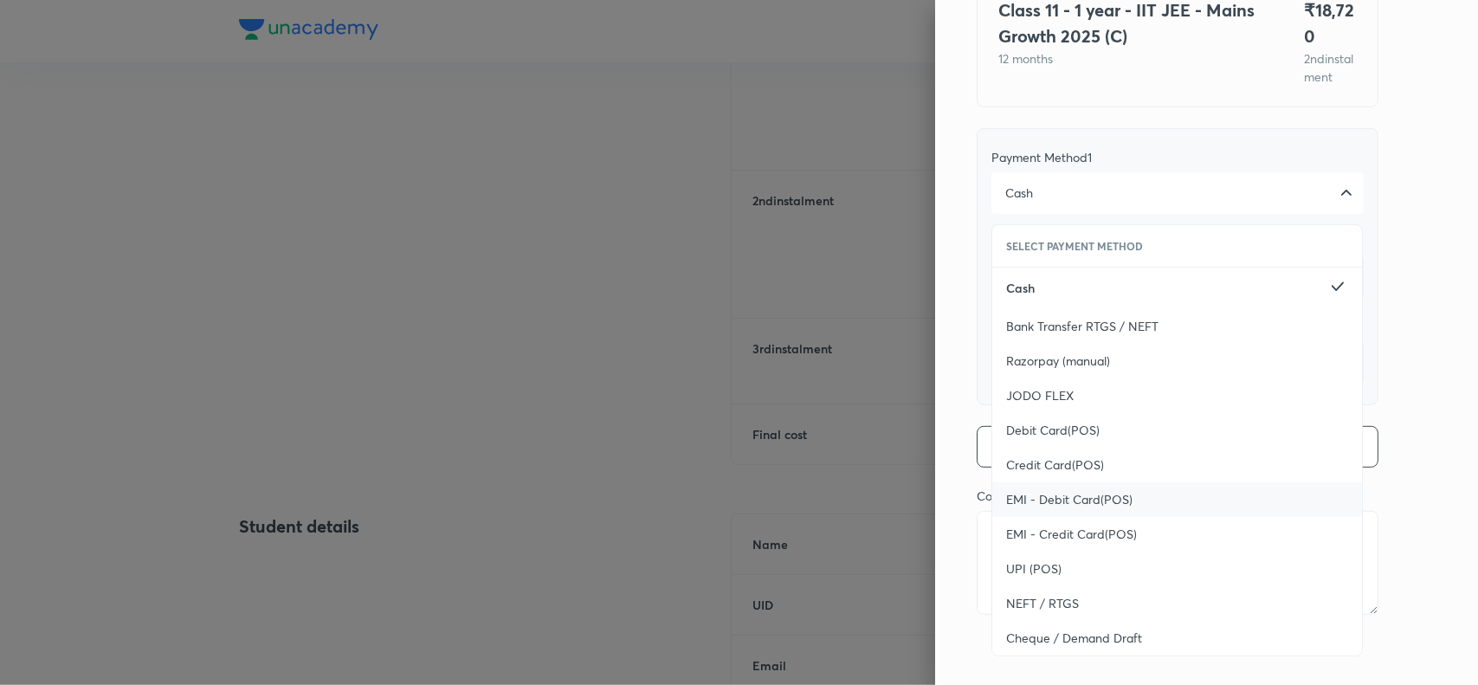
scroll to position [189, 0]
click at [1006, 558] on span "UPI (POS)" at bounding box center [1033, 565] width 55 height 17
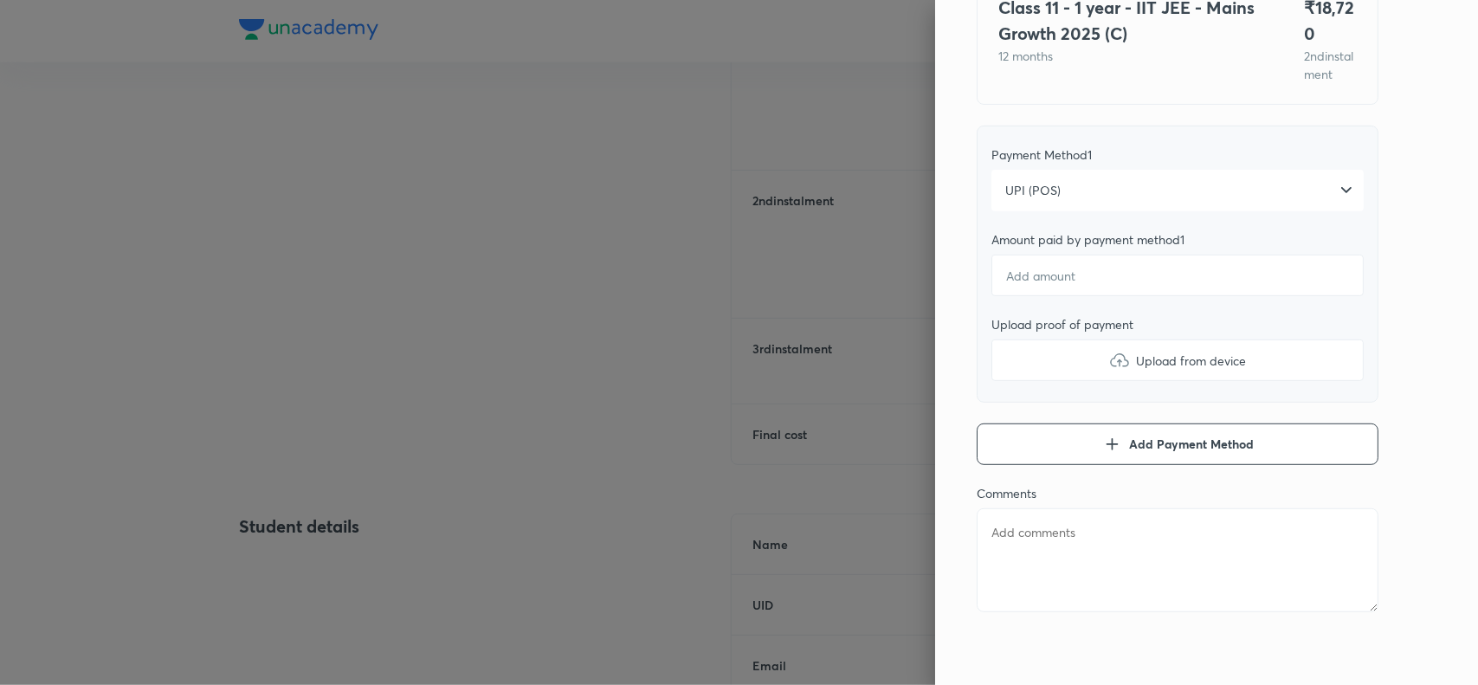
click at [1408, 260] on div "Pay 2 nd instalment Pay instalment Class 11 - 1 year - IIT JEE - Mains Growth 2…" at bounding box center [1206, 342] width 543 height 685
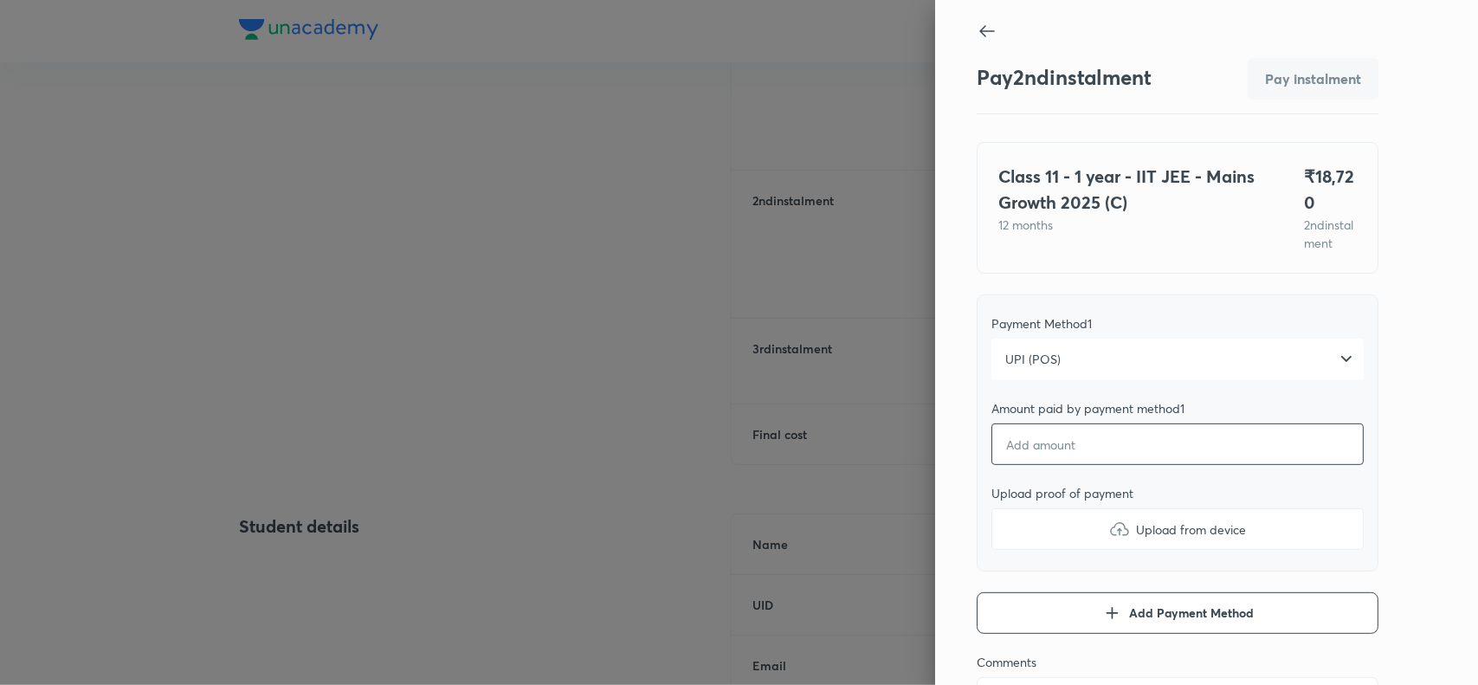
click at [1085, 453] on input "number" at bounding box center [1177, 444] width 372 height 42
type textarea "x"
type input "1"
type textarea "x"
type input "18"
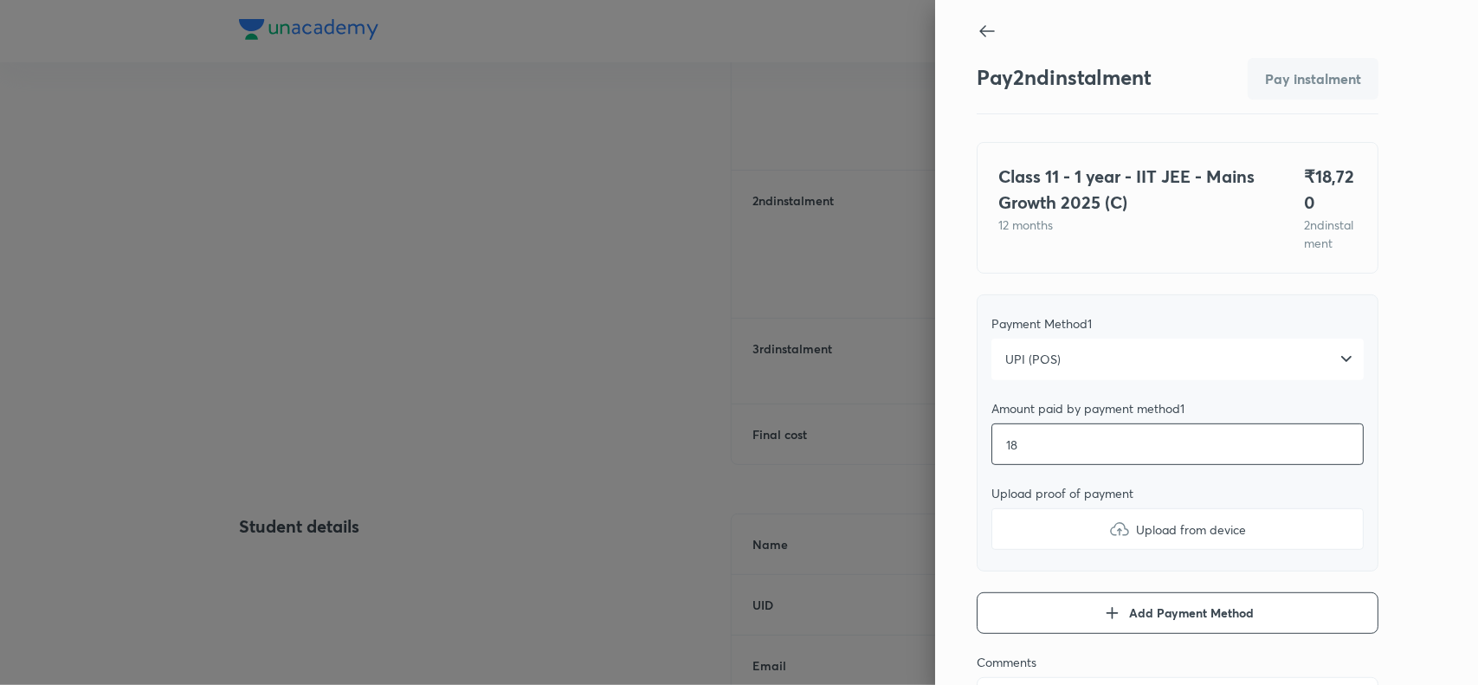
type textarea "x"
type input "187"
type textarea "x"
type input "1872"
type textarea "x"
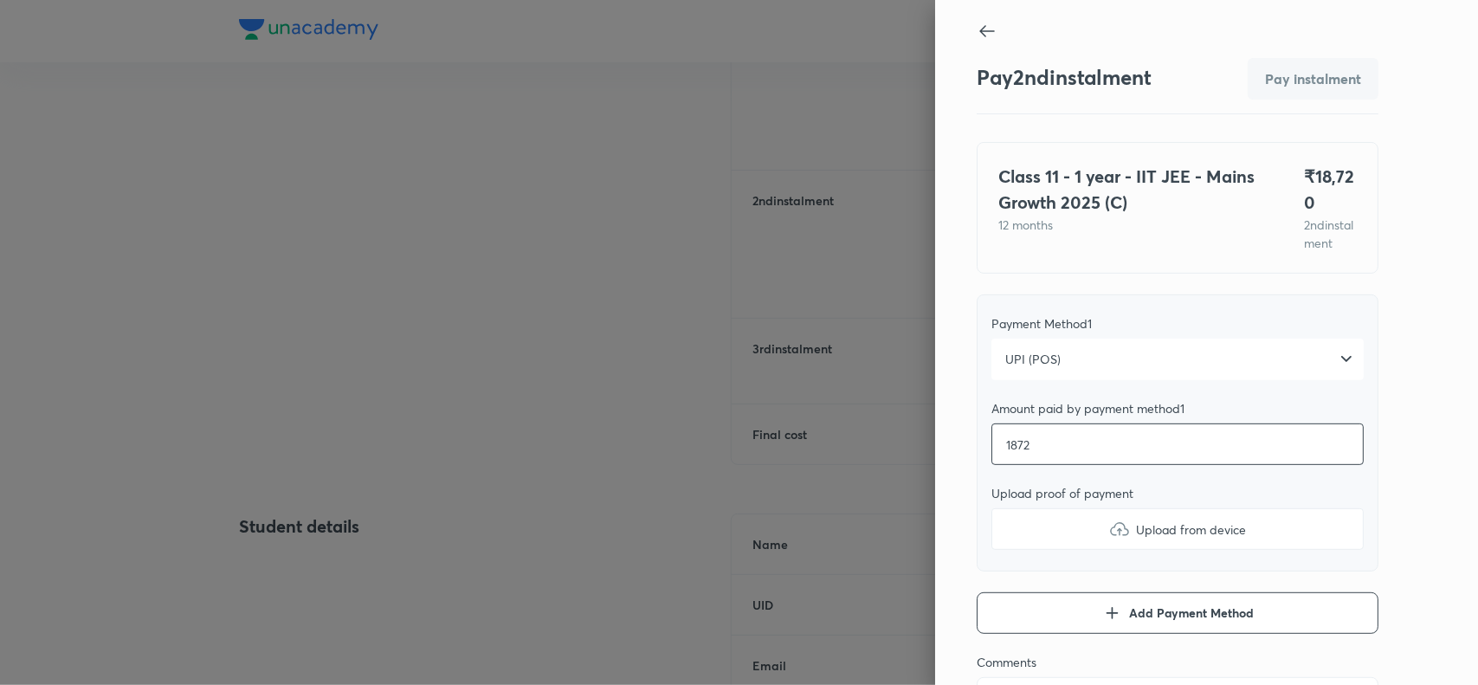
type input "18720"
type textarea "x"
type input "18720"
click at [1392, 533] on div "Pay 2 nd instalment Pay instalment Class 11 - 1 year - IIT JEE - Mains Growth 2…" at bounding box center [1206, 342] width 543 height 685
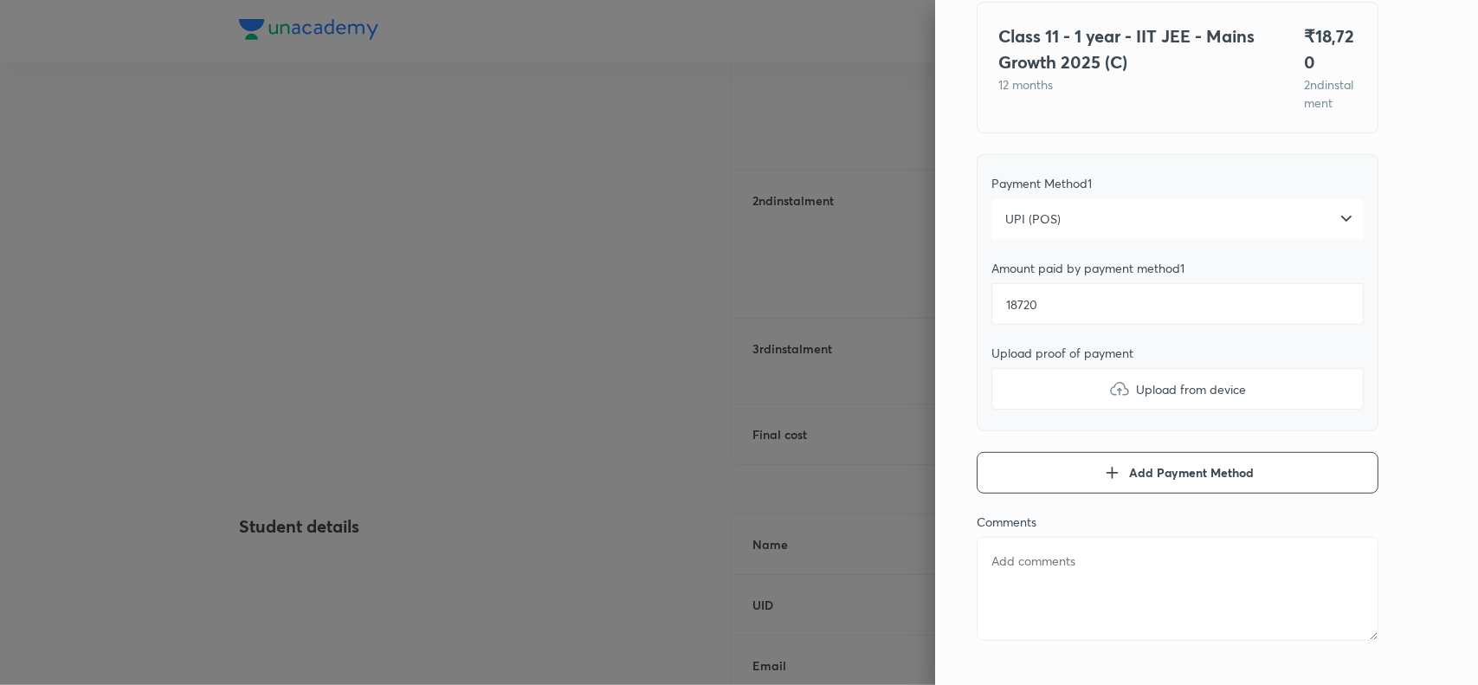
scroll to position [144, 0]
click at [1087, 396] on label "Upload from device" at bounding box center [1177, 385] width 372 height 42
click at [0, 0] on input "Upload from device" at bounding box center [0, 0] width 0 height 0
type textarea "x"
paste textarea "[PERSON_NAME] KARUNYA"
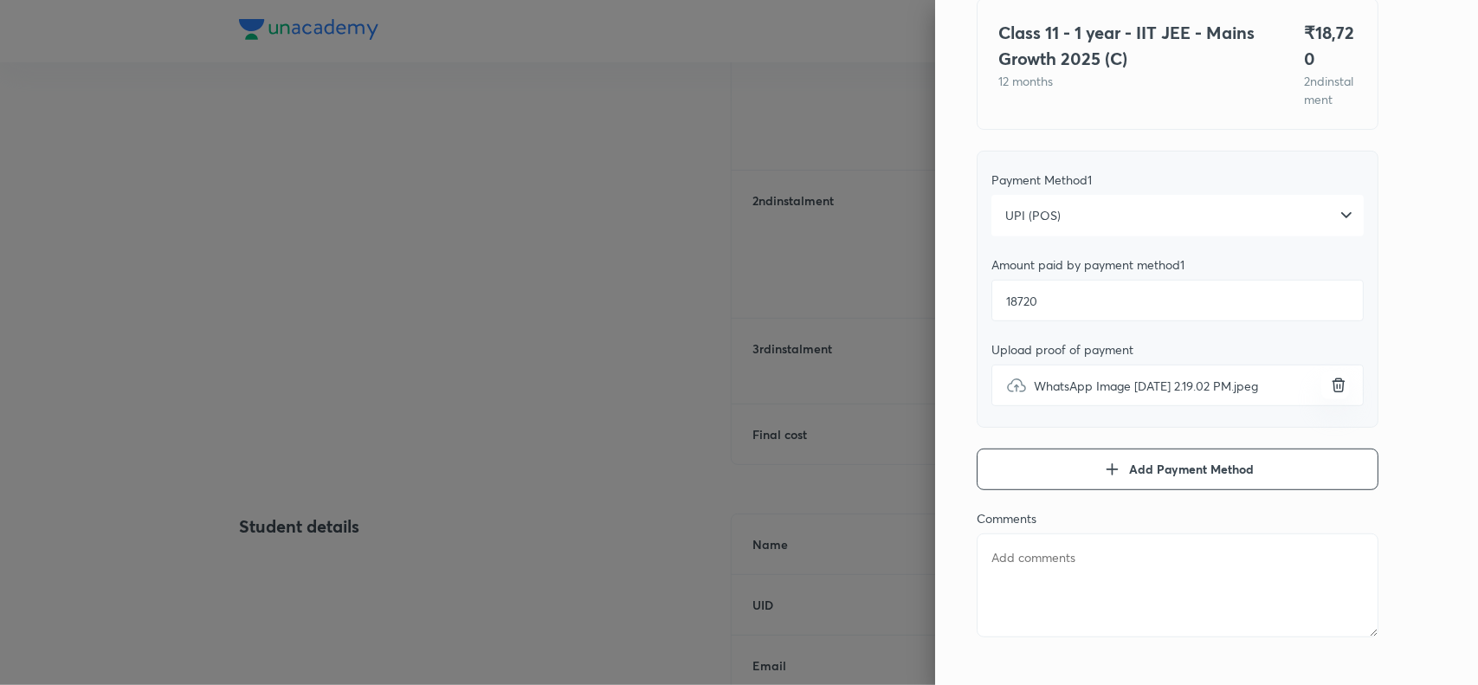
click at [1052, 602] on textarea at bounding box center [1177, 585] width 402 height 104
type textarea "[PERSON_NAME] KARUNYA"
type textarea "x"
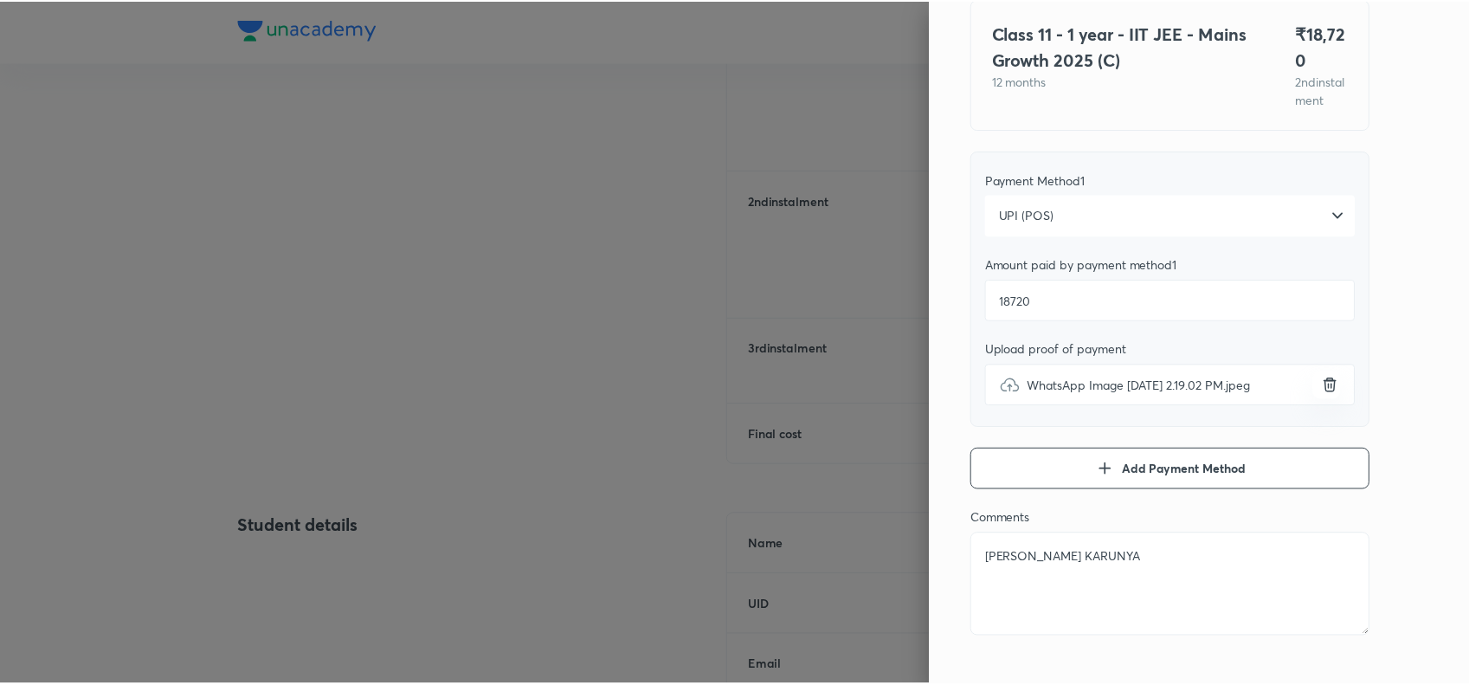
scroll to position [0, 0]
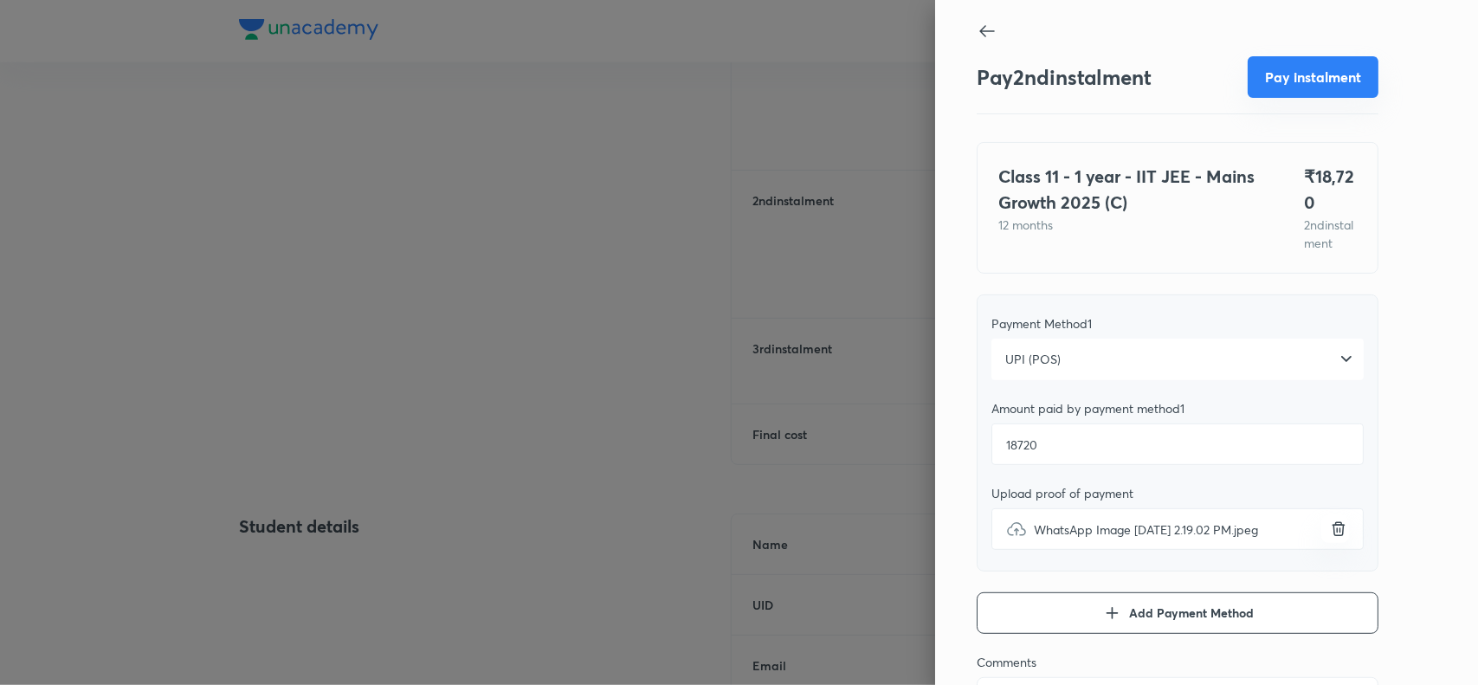
type textarea "[PERSON_NAME] KARUNYA"
click at [1307, 79] on button "Pay instalment" at bounding box center [1312, 77] width 131 height 42
type textarea "x"
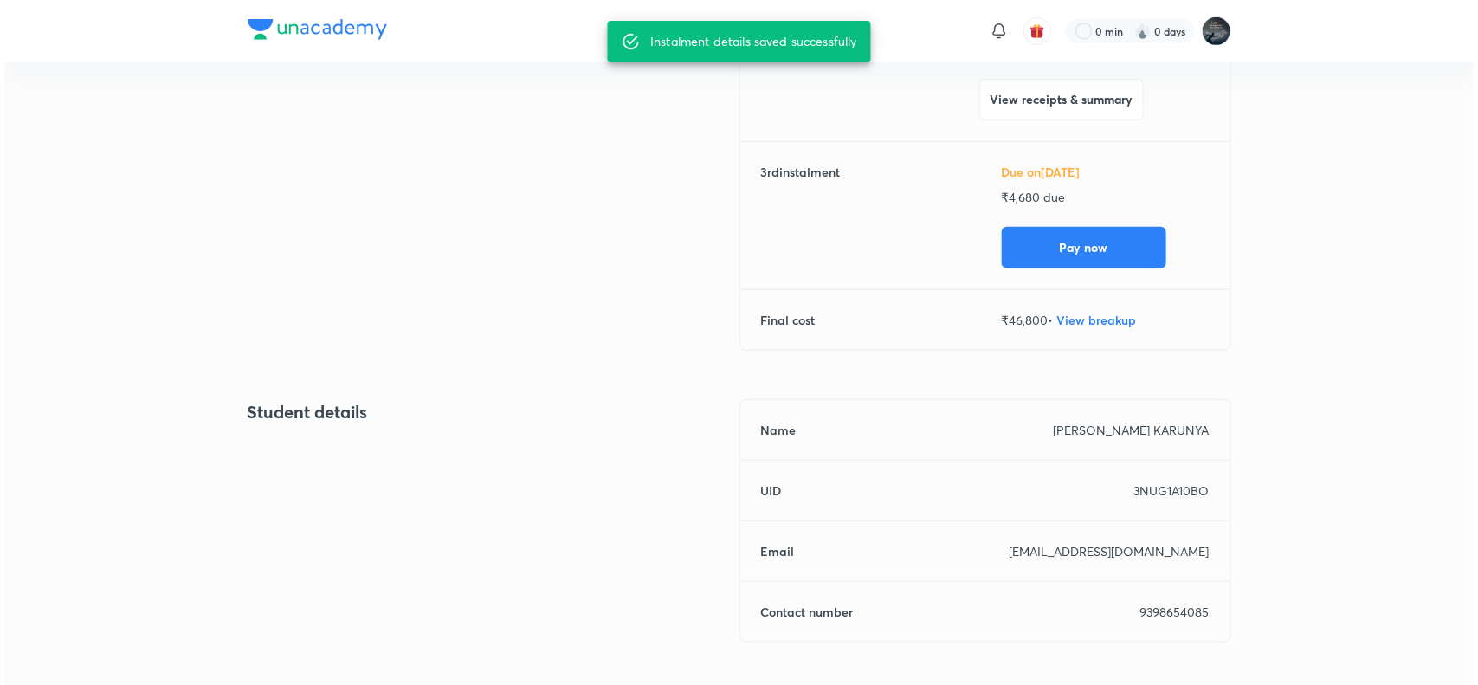
scroll to position [448, 0]
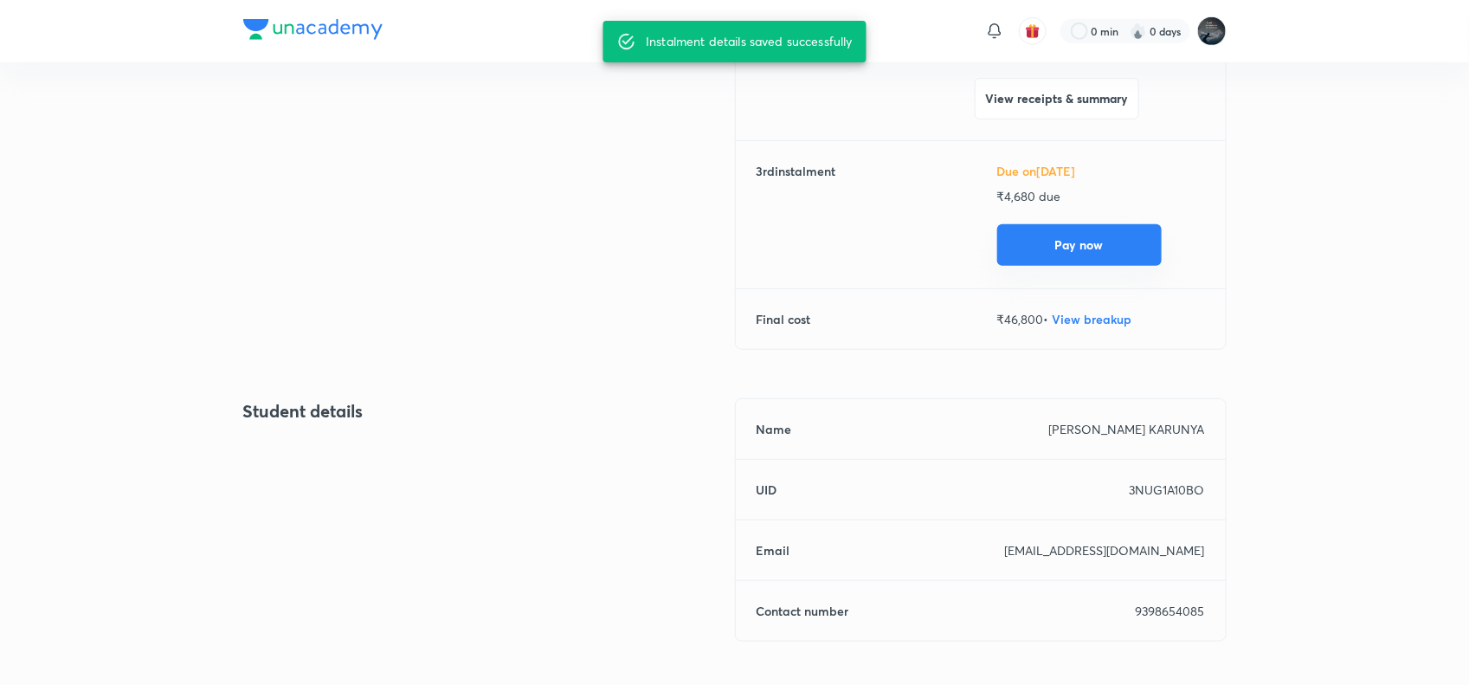
click at [1071, 253] on button "Pay now" at bounding box center [1079, 245] width 164 height 42
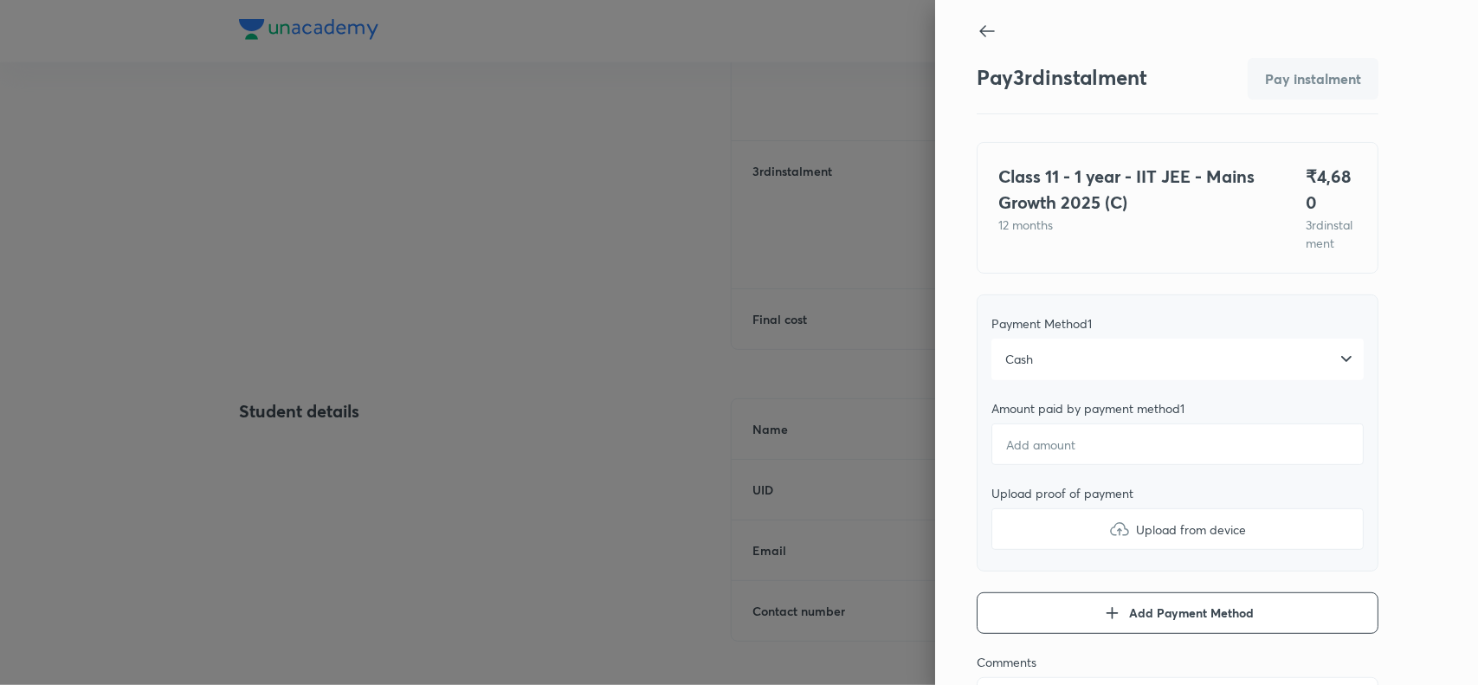
click at [1066, 377] on div "Cash" at bounding box center [1177, 359] width 372 height 42
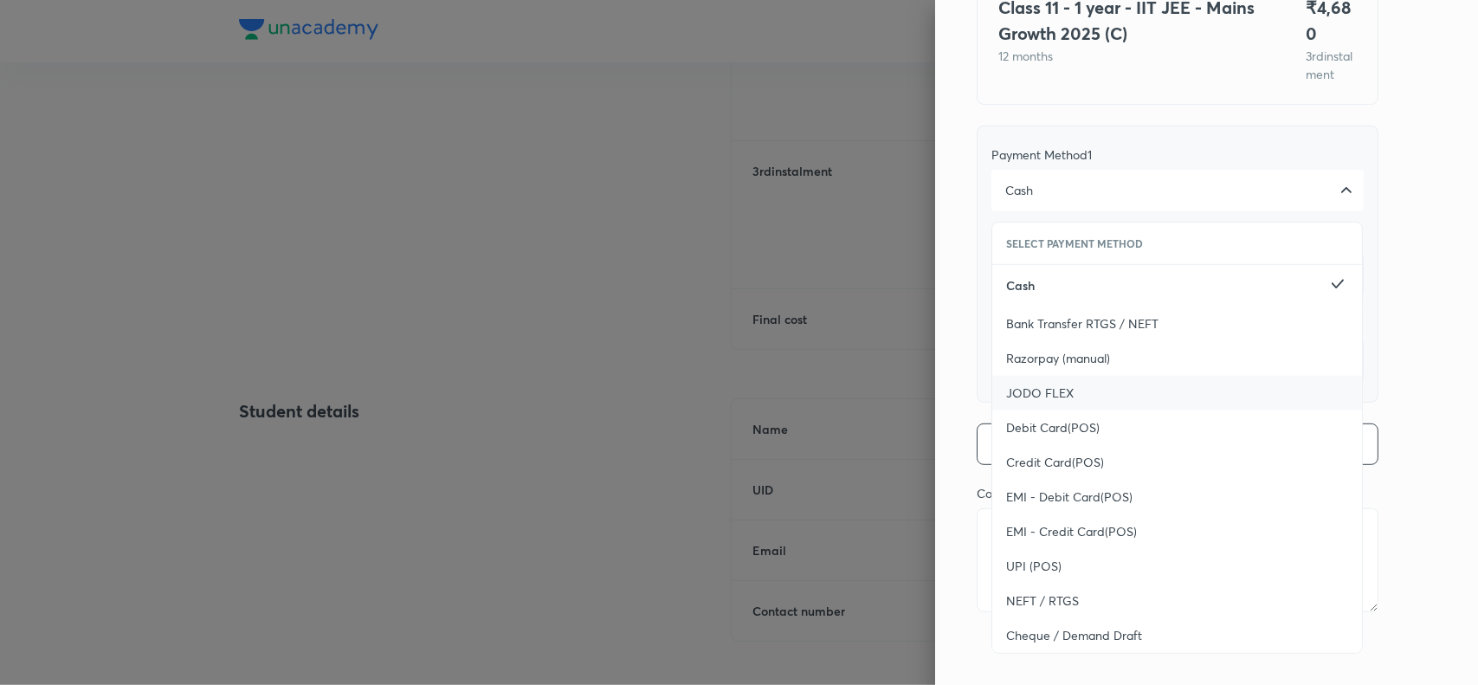
scroll to position [189, 0]
click at [1032, 563] on span "UPI (POS)" at bounding box center [1033, 565] width 55 height 17
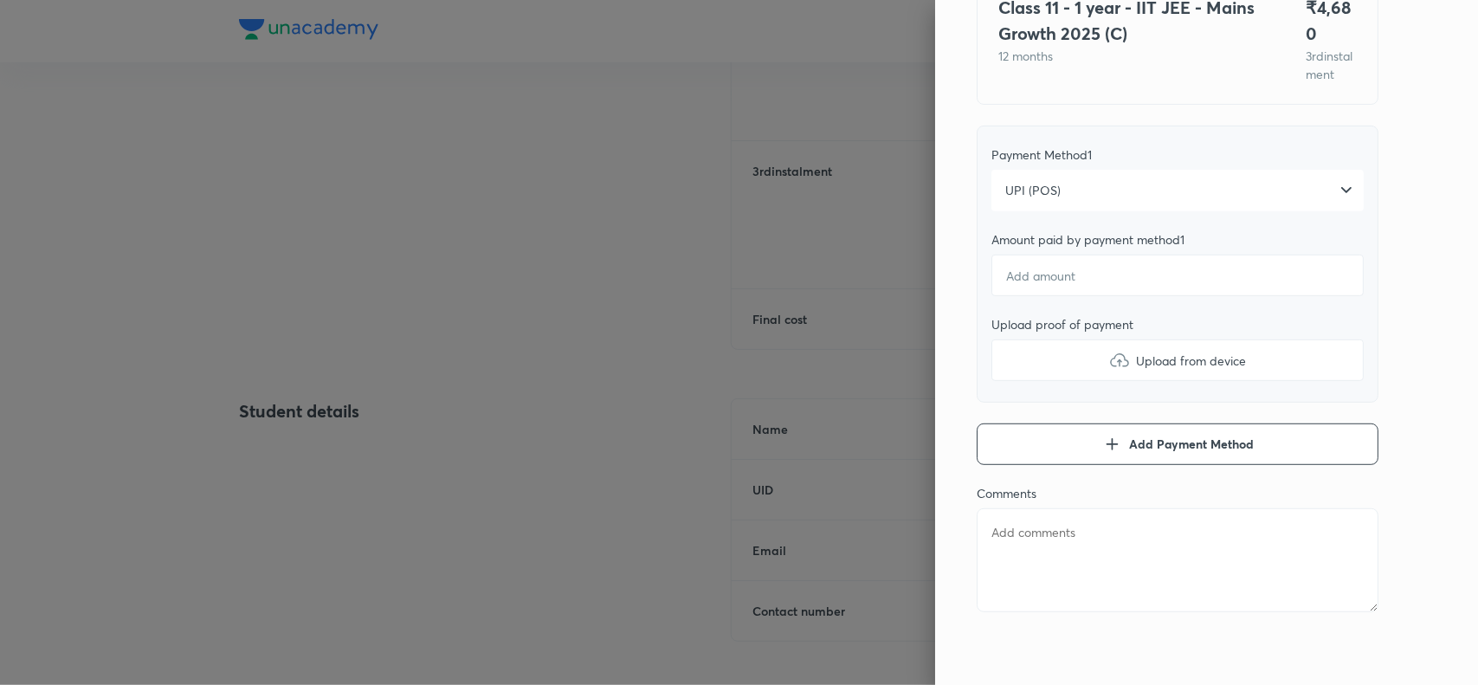
click at [1421, 364] on div "Pay 3 rd instalment Pay instalment Class 11 - 1 year - IIT JEE - Mains Growth 2…" at bounding box center [1206, 342] width 543 height 685
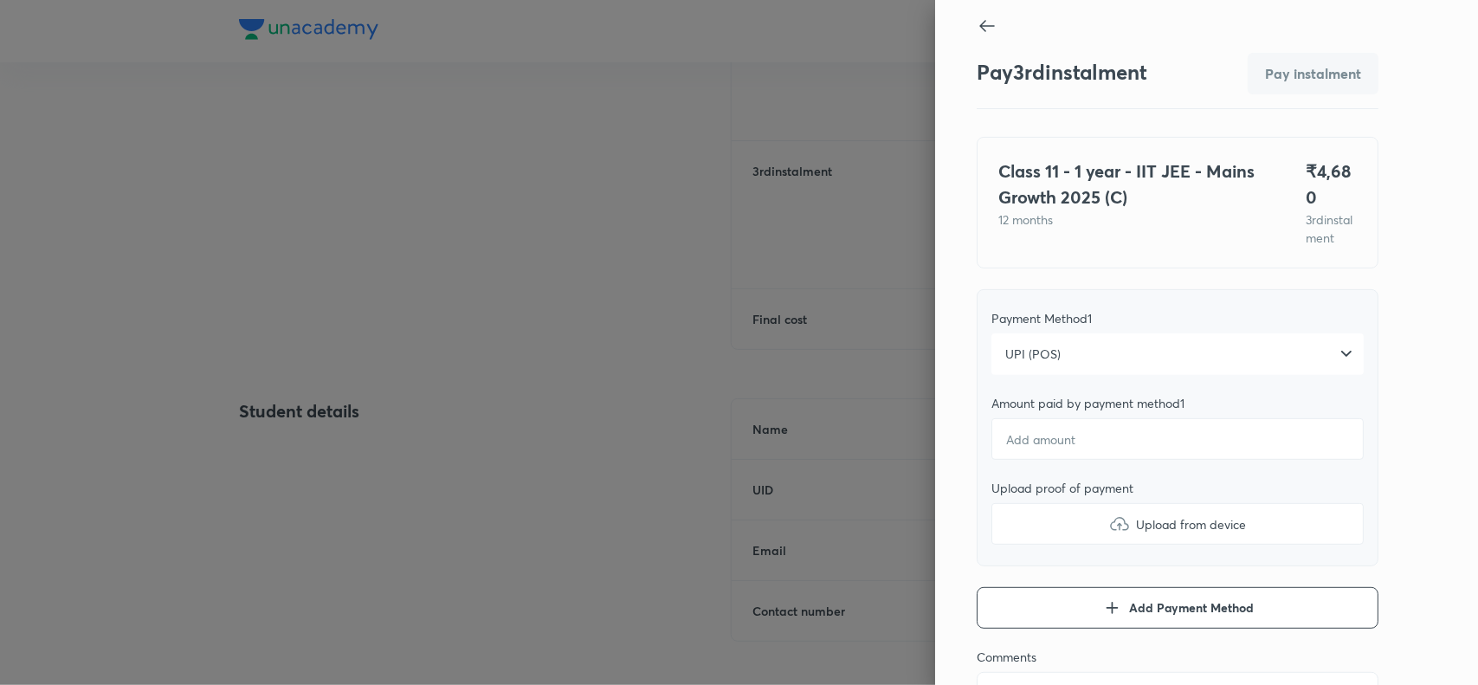
scroll to position [0, 0]
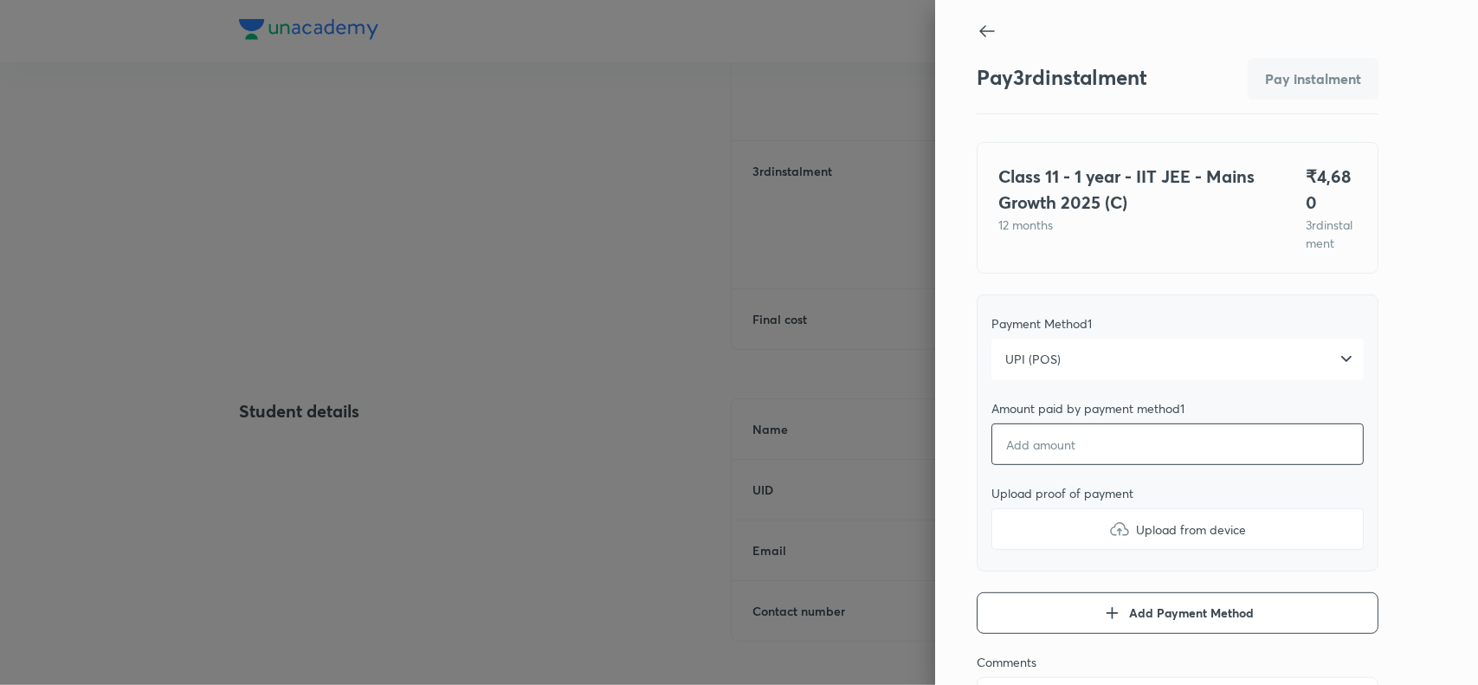
click at [1020, 460] on input "number" at bounding box center [1177, 444] width 372 height 42
type textarea "x"
type input "4"
type textarea "x"
type input "46"
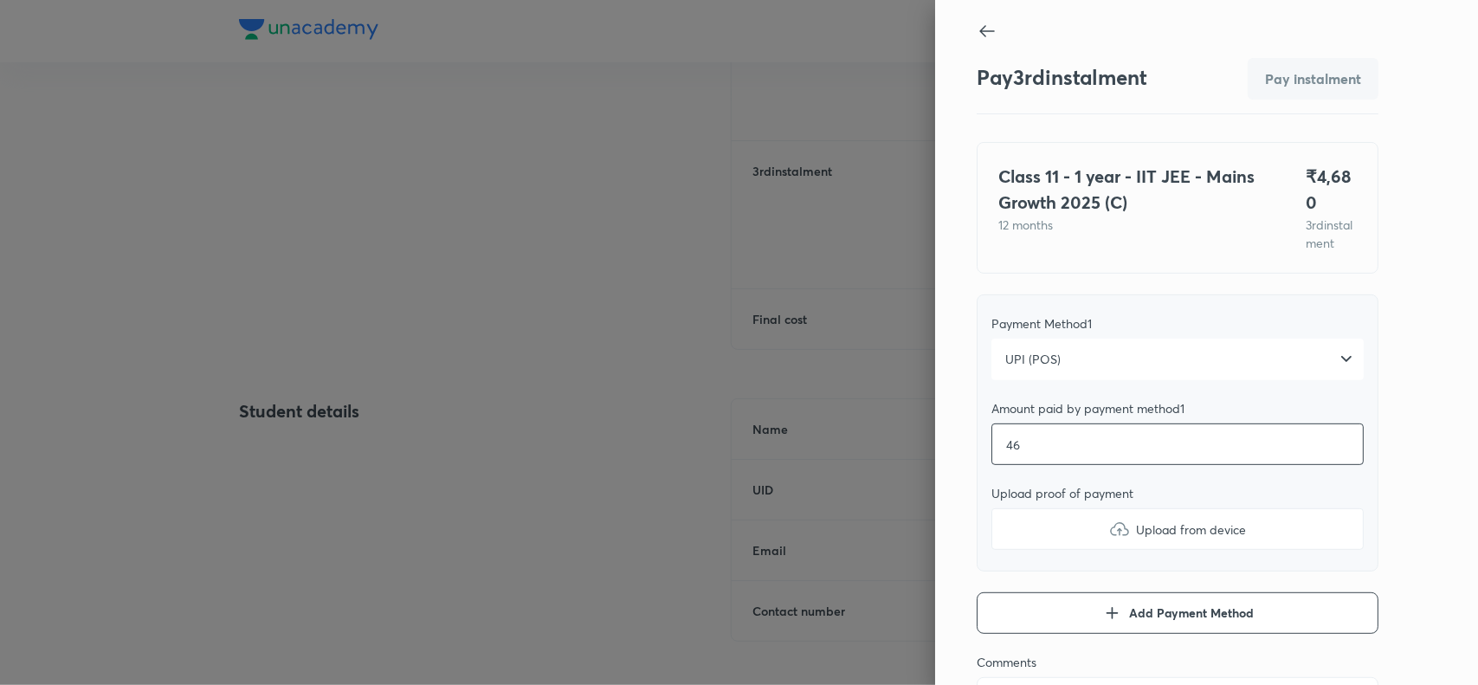
type textarea "x"
type input "468"
type textarea "x"
type input "4680"
type textarea "x"
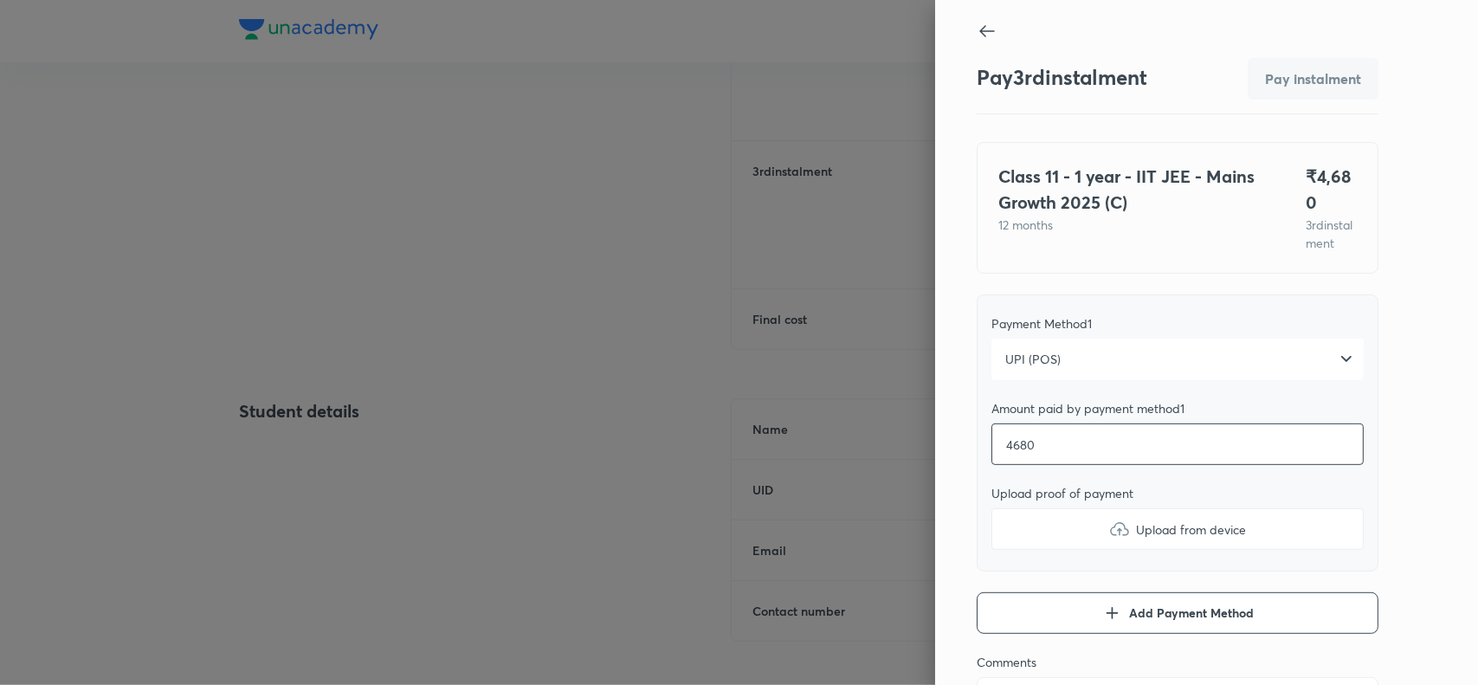
type input "4680"
click at [1109, 539] on img at bounding box center [1119, 528] width 21 height 21
click at [0, 0] on input "Upload from device" at bounding box center [0, 0] width 0 height 0
type textarea "x"
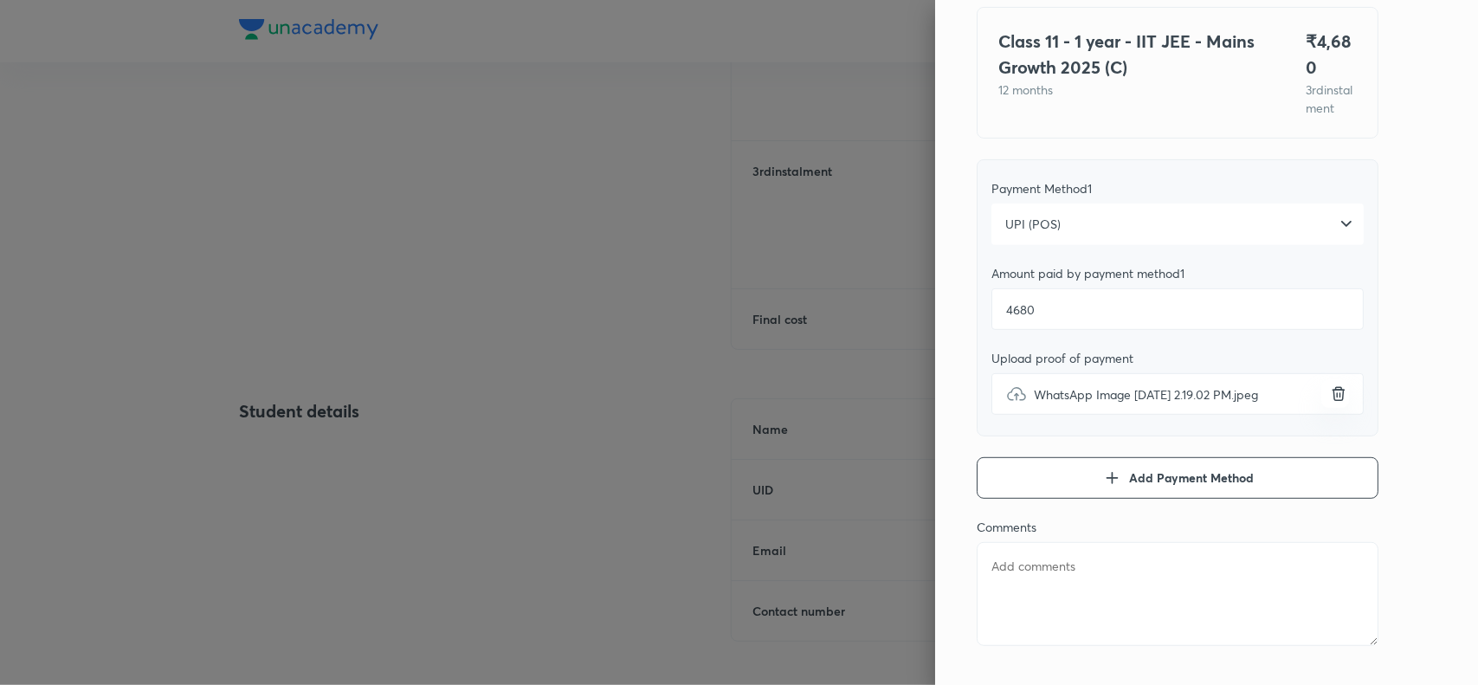
scroll to position [167, 0]
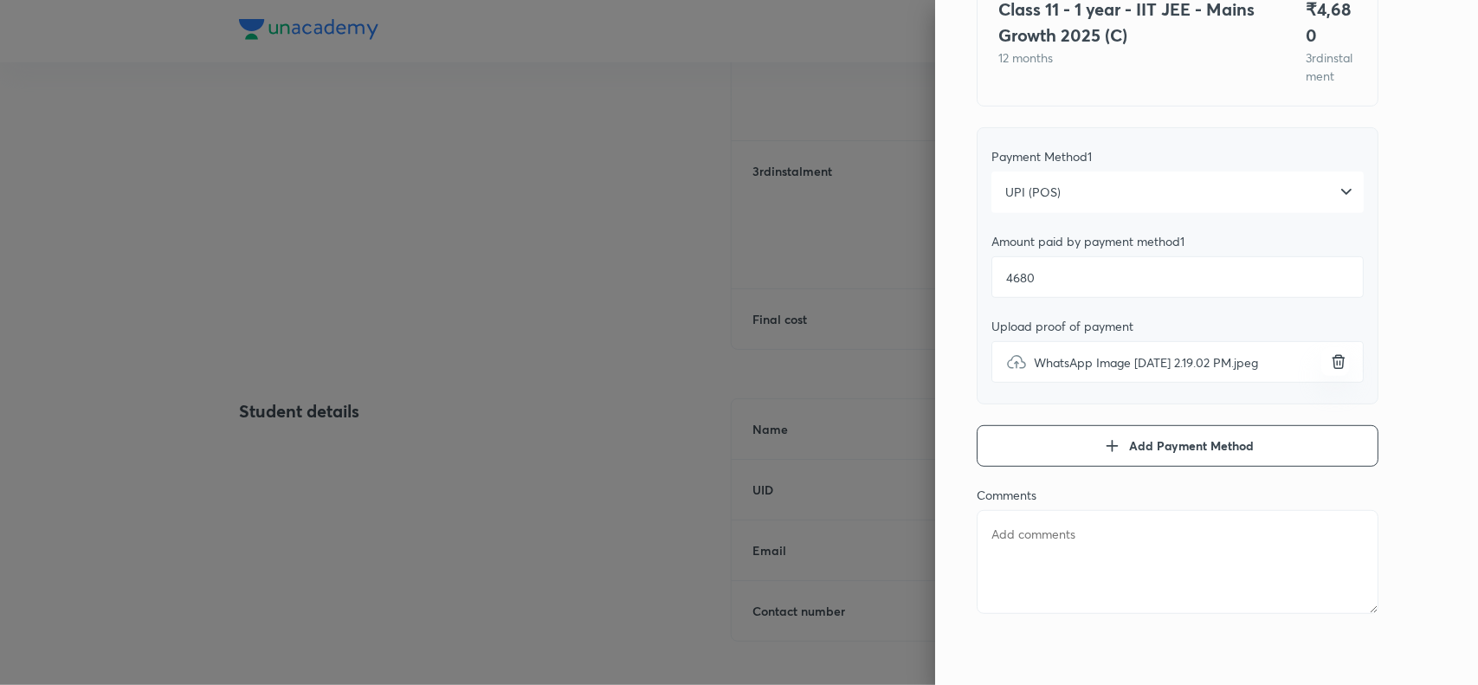
click at [1056, 561] on textarea at bounding box center [1177, 562] width 402 height 104
paste textarea "[PERSON_NAME] KARUNYA"
type textarea "[PERSON_NAME] KARUNYA"
type textarea "x"
type textarea "[PERSON_NAME] KARUNYA"
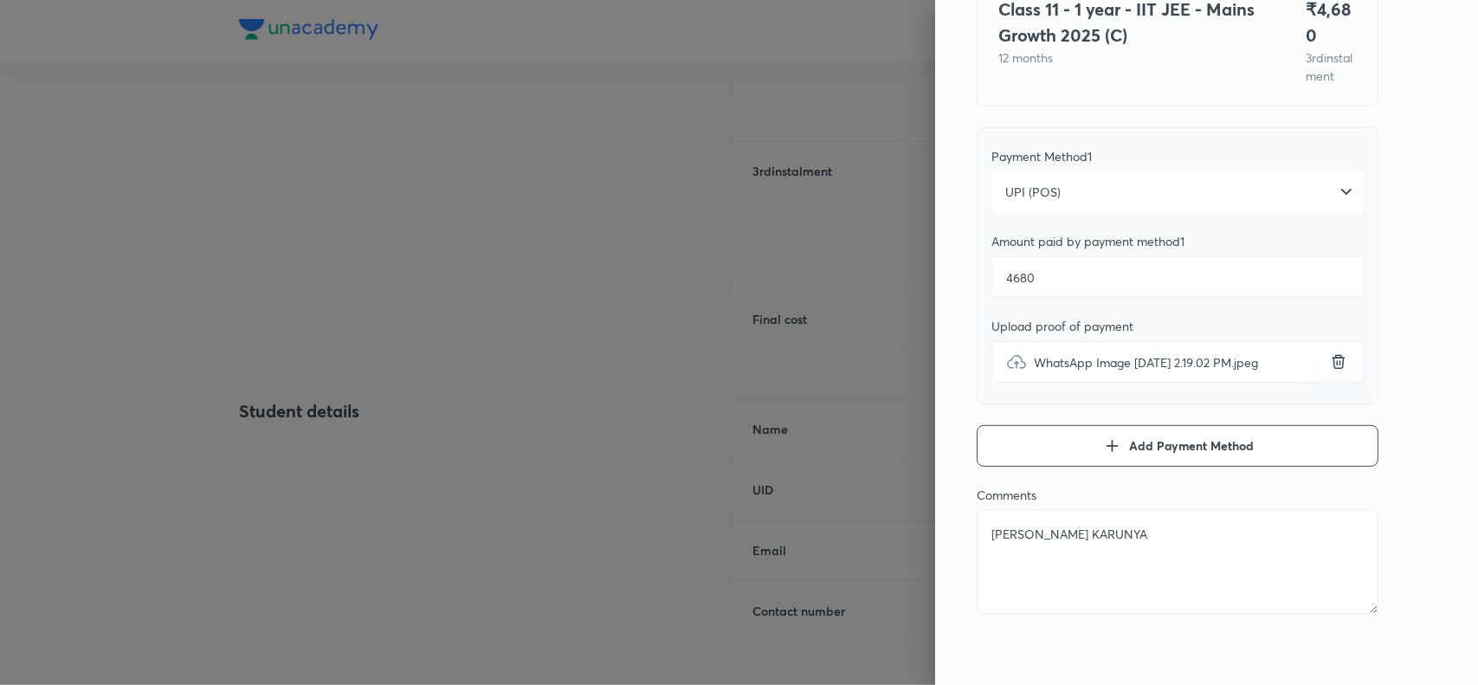
click at [1400, 343] on div "Pay 3 rd instalment Pay instalment Class 11 - 1 year - IIT JEE - Mains Growth 2…" at bounding box center [1206, 342] width 543 height 685
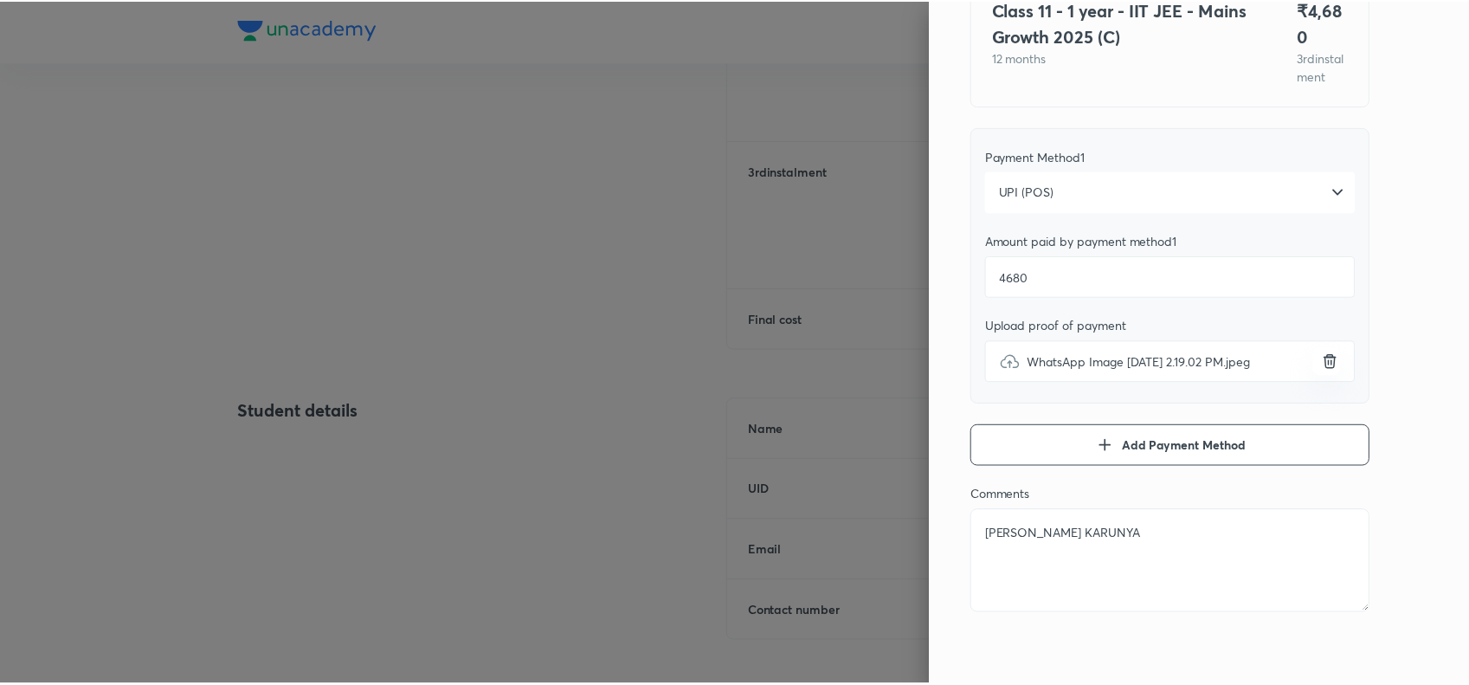
scroll to position [0, 0]
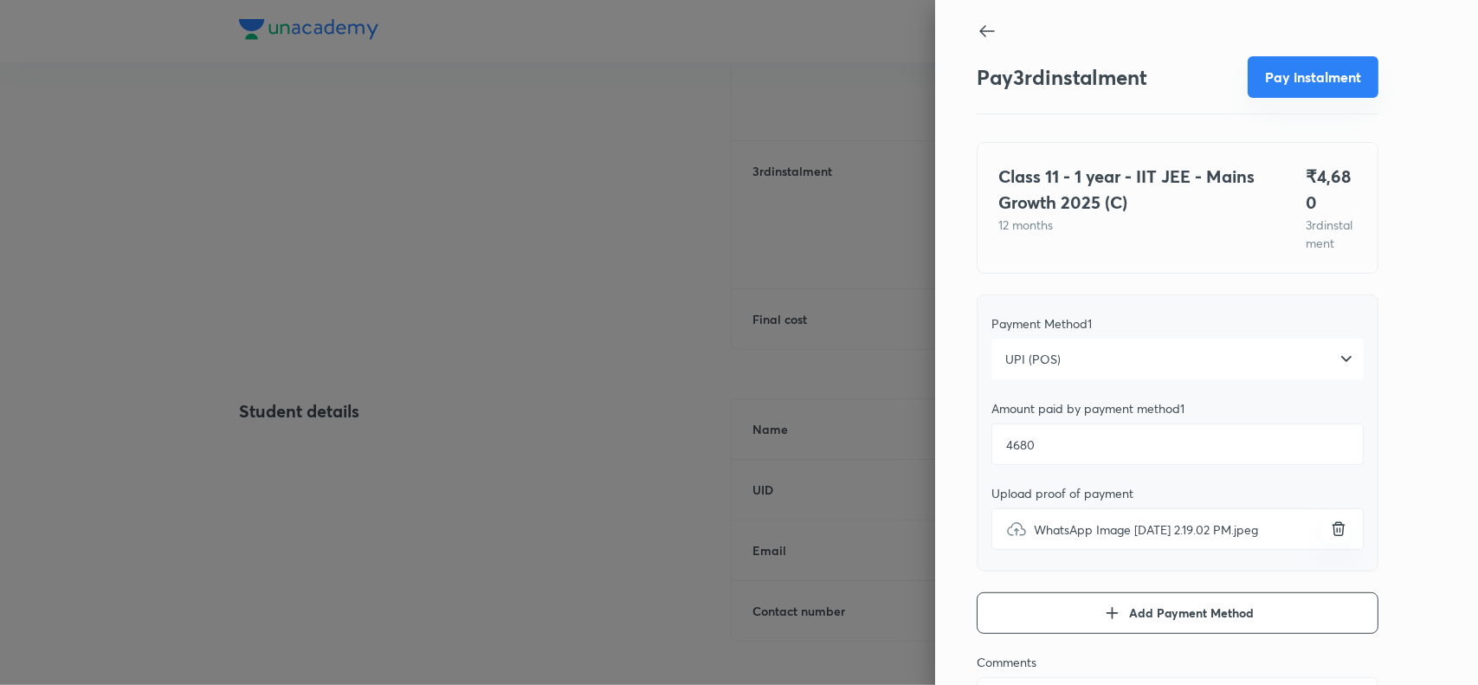
click at [1297, 72] on button "Pay instalment" at bounding box center [1312, 77] width 131 height 42
type textarea "x"
